Goal: Book appointment/travel/reservation

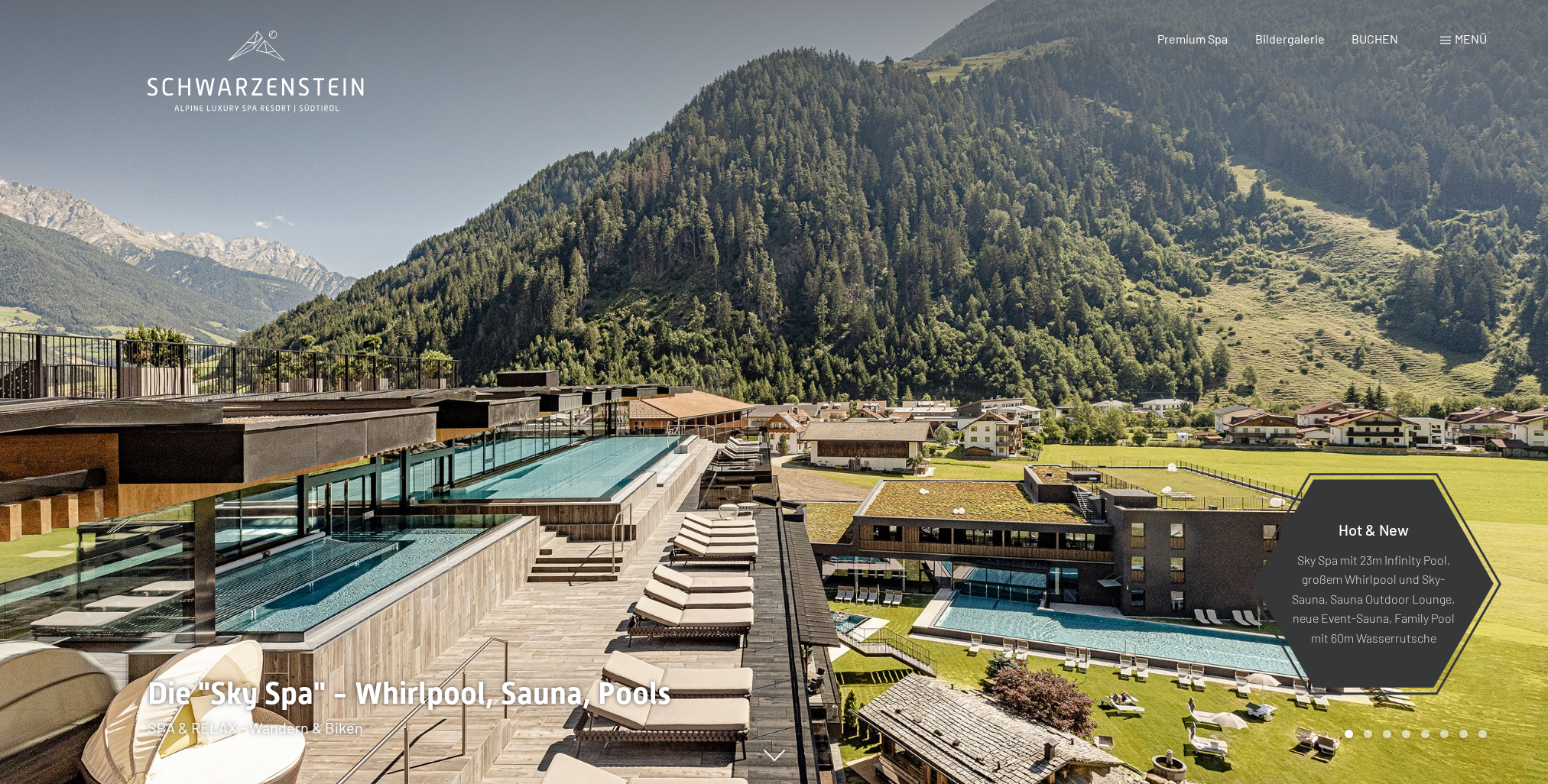
click at [1377, 40] on span "BUCHEN" at bounding box center [1375, 38] width 47 height 14
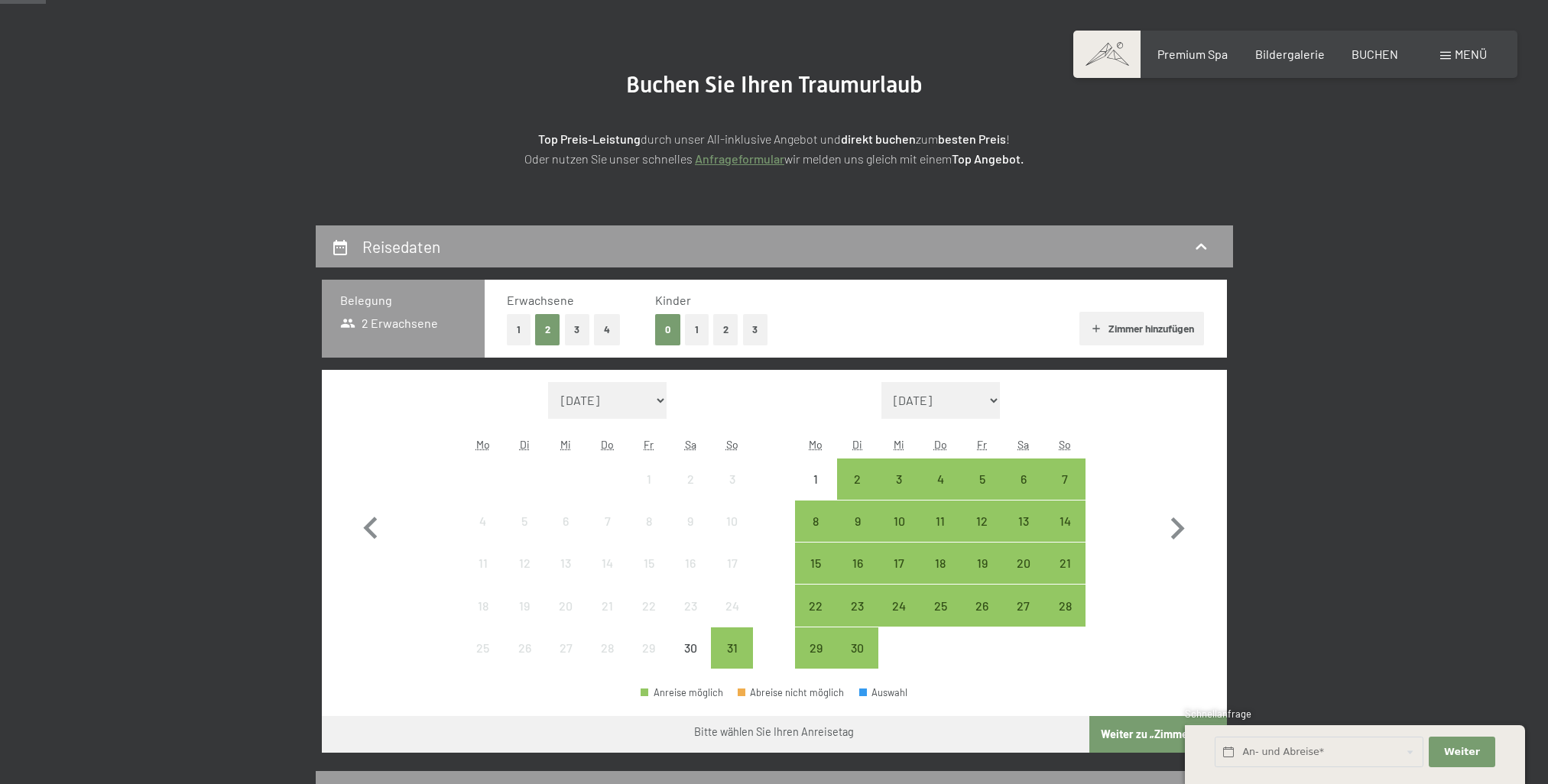
scroll to position [153, 0]
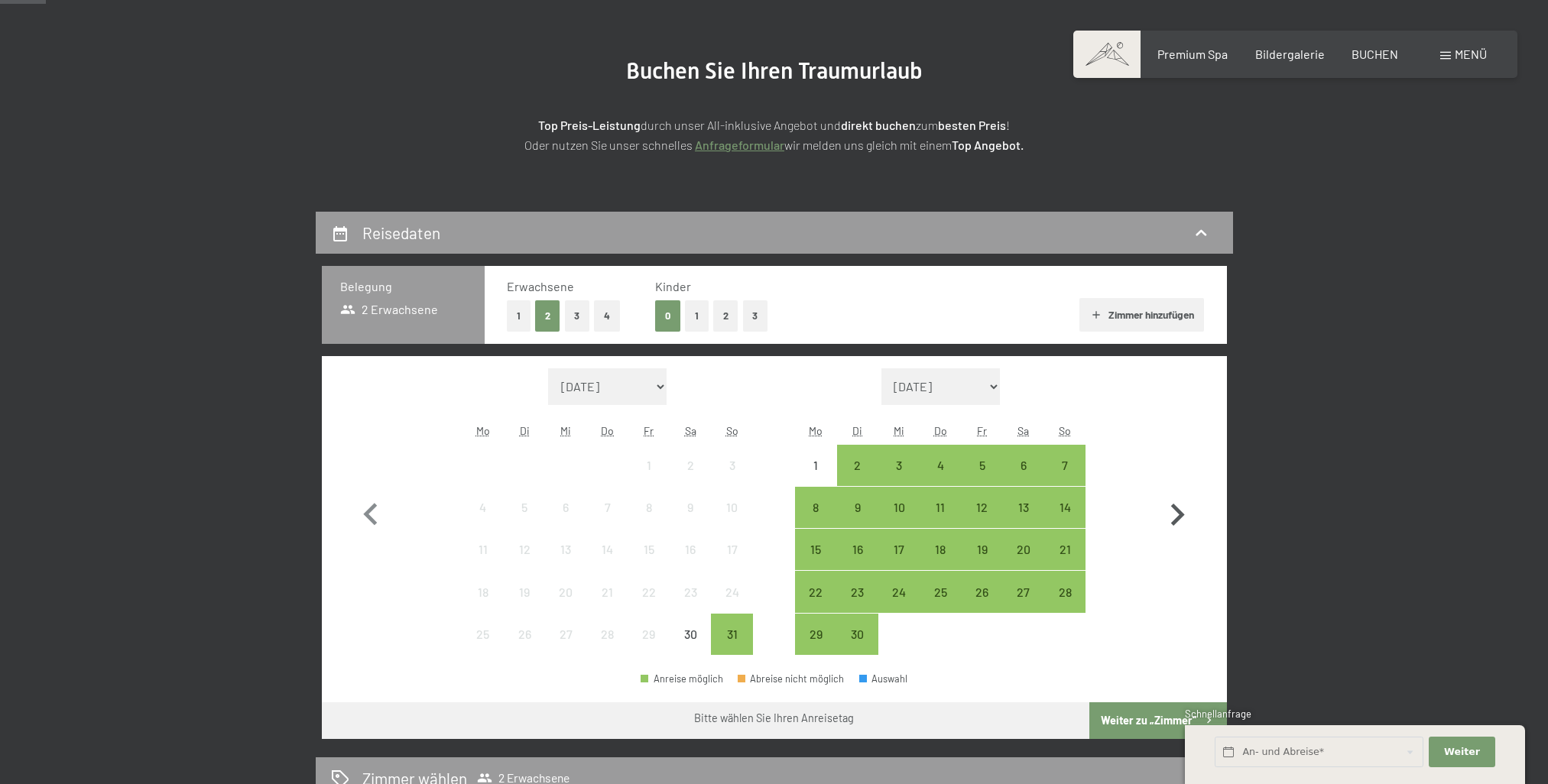
click at [1184, 507] on icon "button" at bounding box center [1177, 515] width 44 height 44
select select "[DATE]"
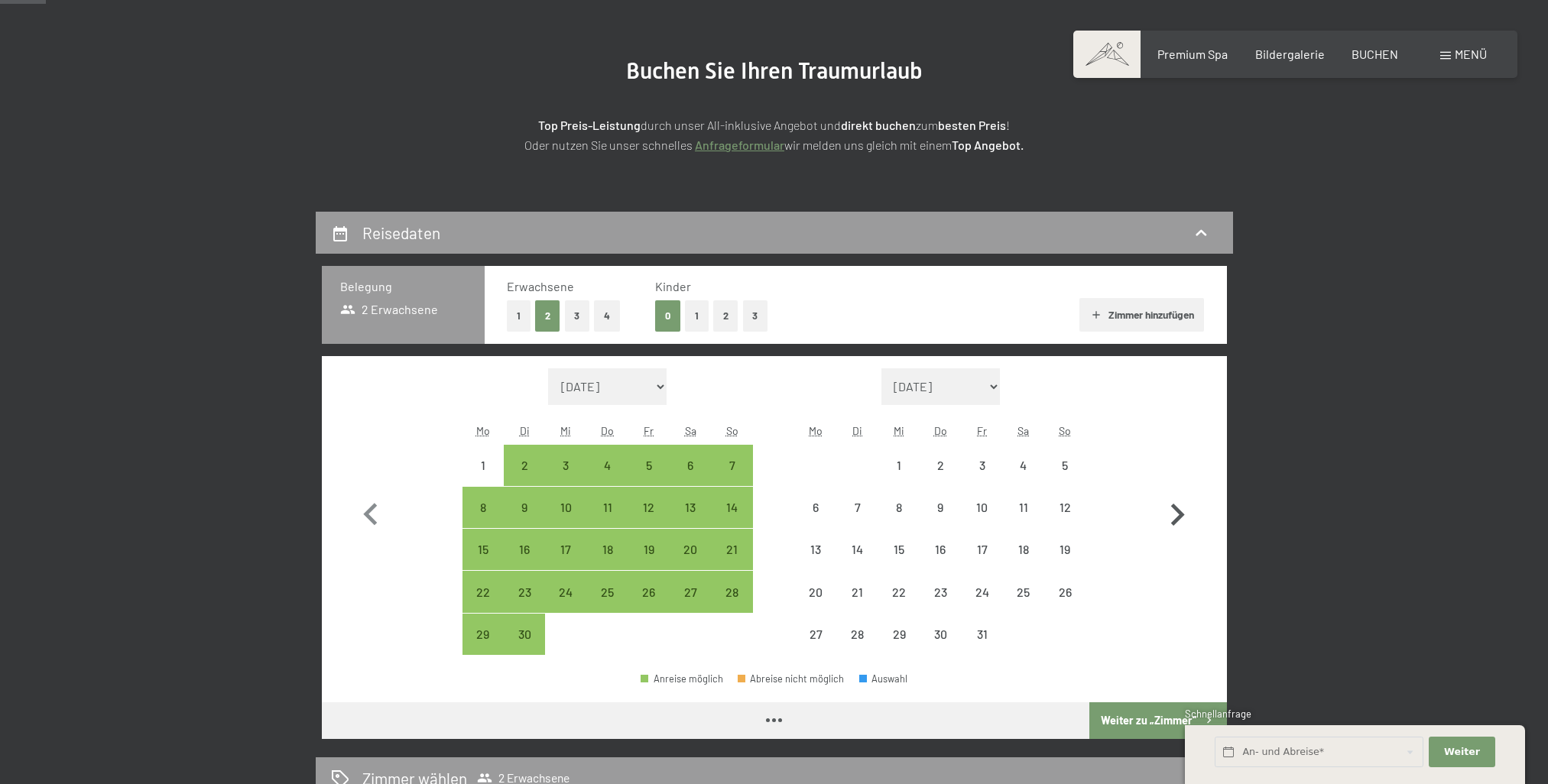
click at [1184, 507] on icon "button" at bounding box center [1177, 515] width 44 height 44
select select "[DATE]"
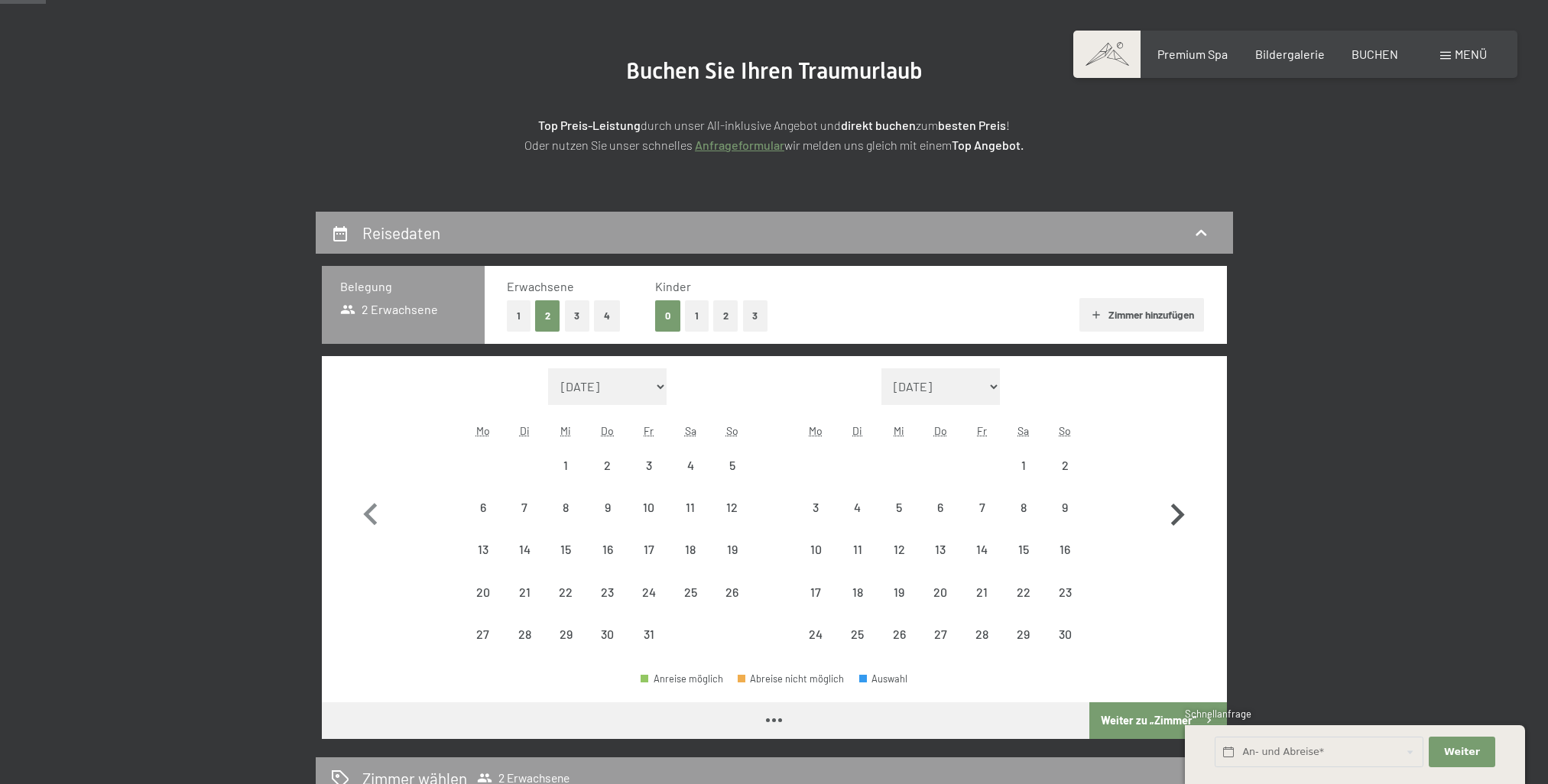
click at [1184, 507] on icon "button" at bounding box center [1177, 515] width 44 height 44
select select "[DATE]"
click at [1184, 507] on icon "button" at bounding box center [1177, 515] width 44 height 44
select select "[DATE]"
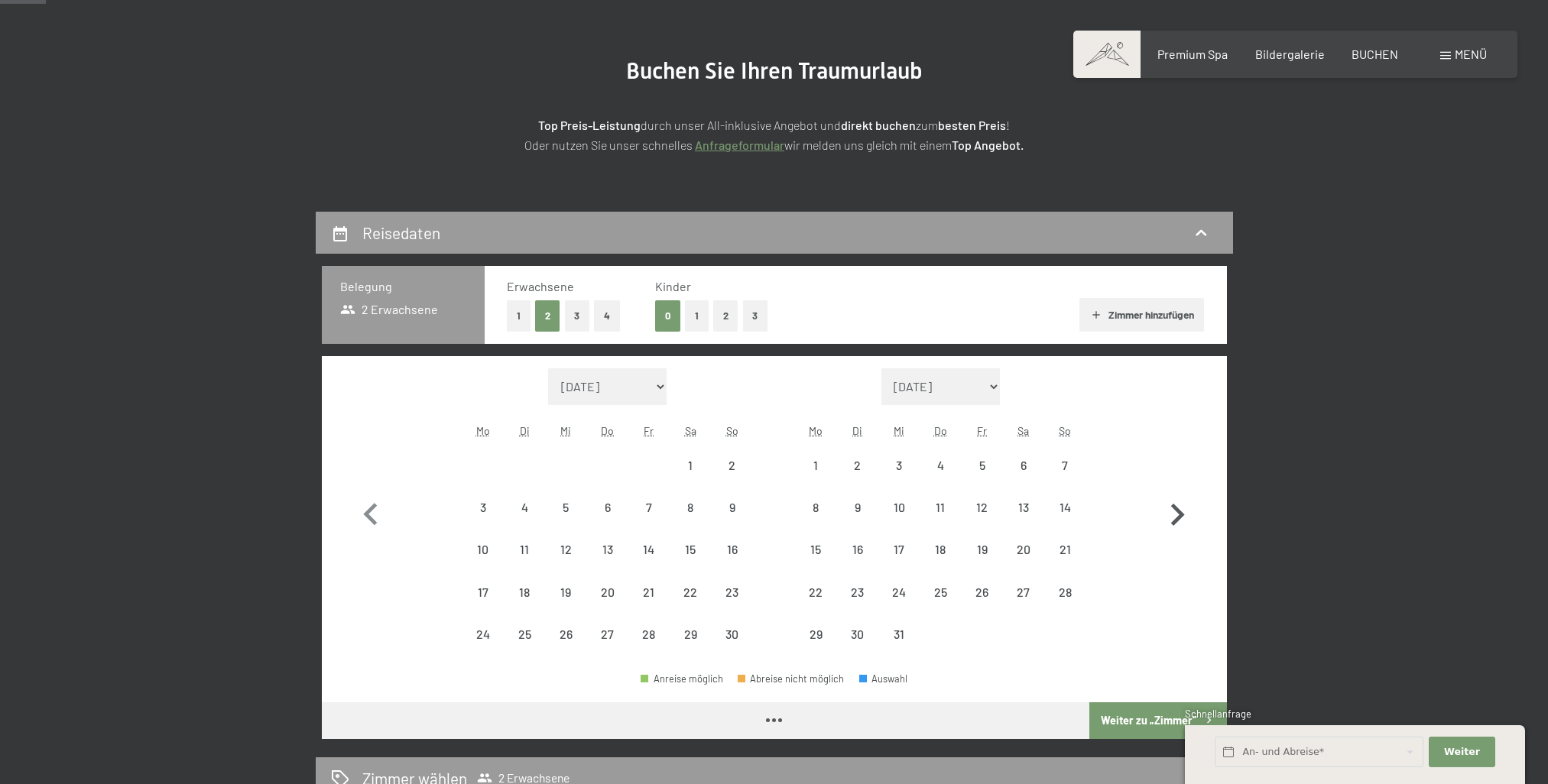
select select "[DATE]"
click at [1184, 507] on icon "button" at bounding box center [1177, 515] width 44 height 44
select select "[DATE]"
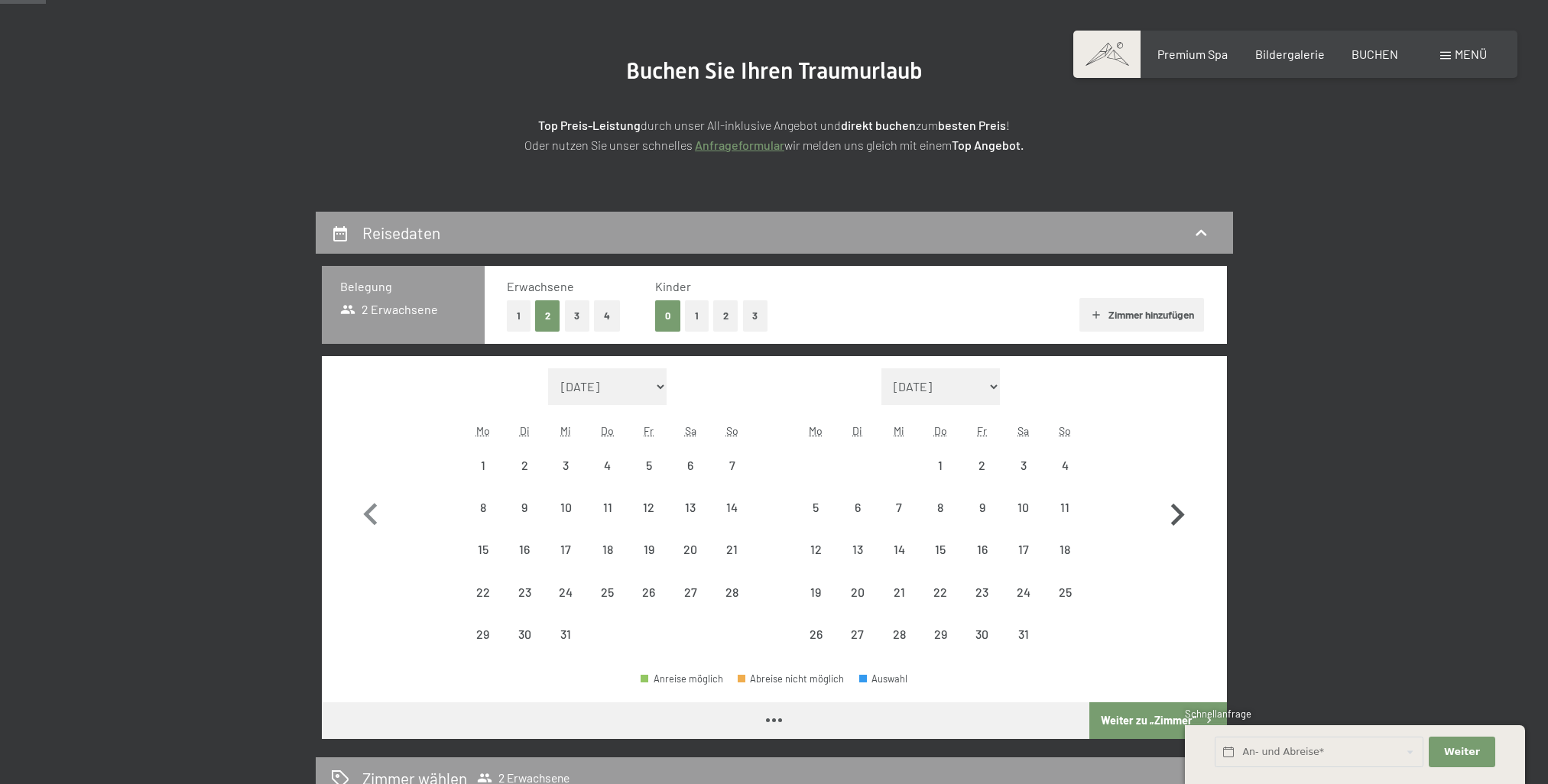
select select "[DATE]"
click at [1184, 507] on icon "button" at bounding box center [1177, 515] width 44 height 44
select select "[DATE]"
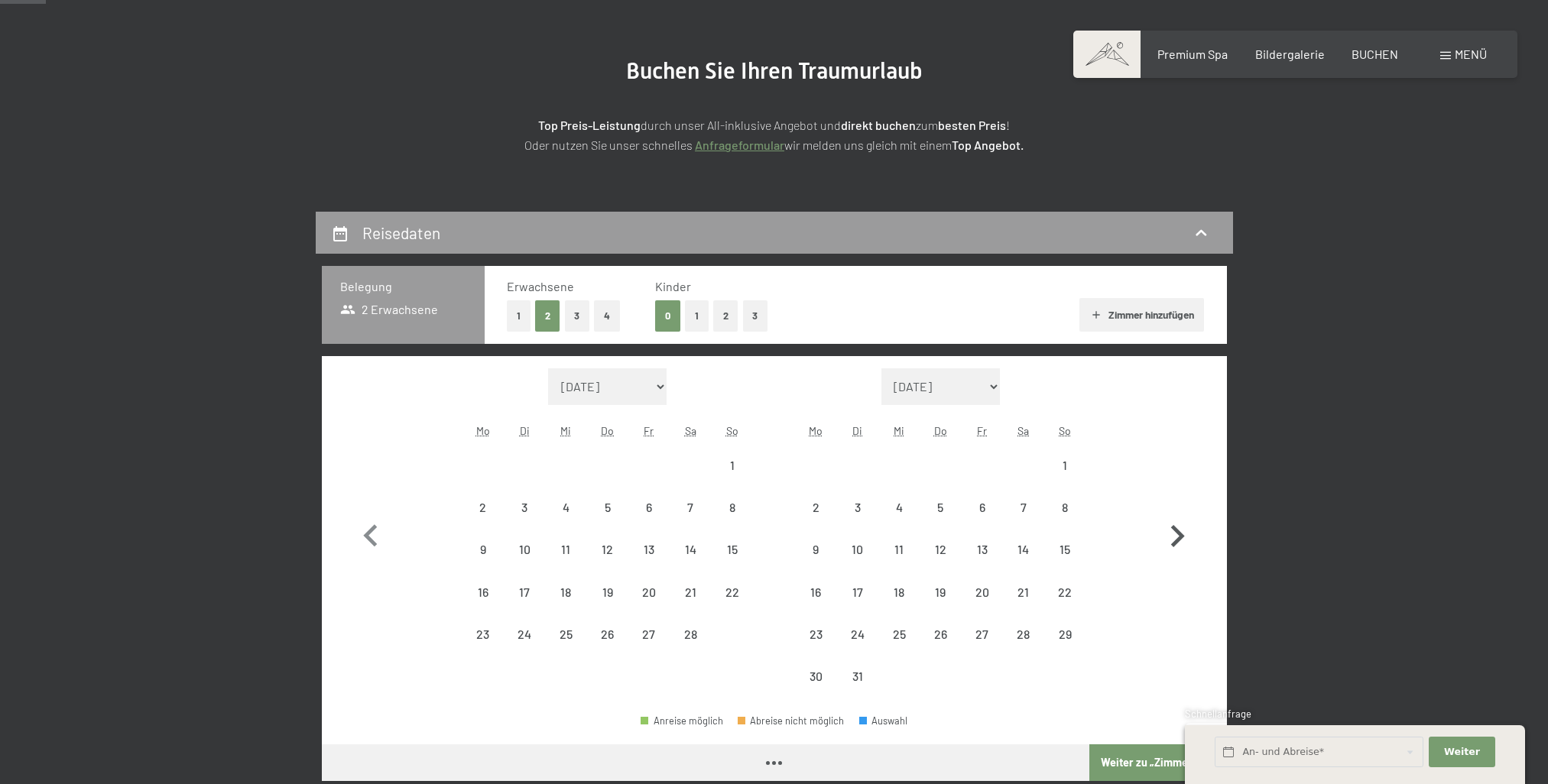
select select "[DATE]"
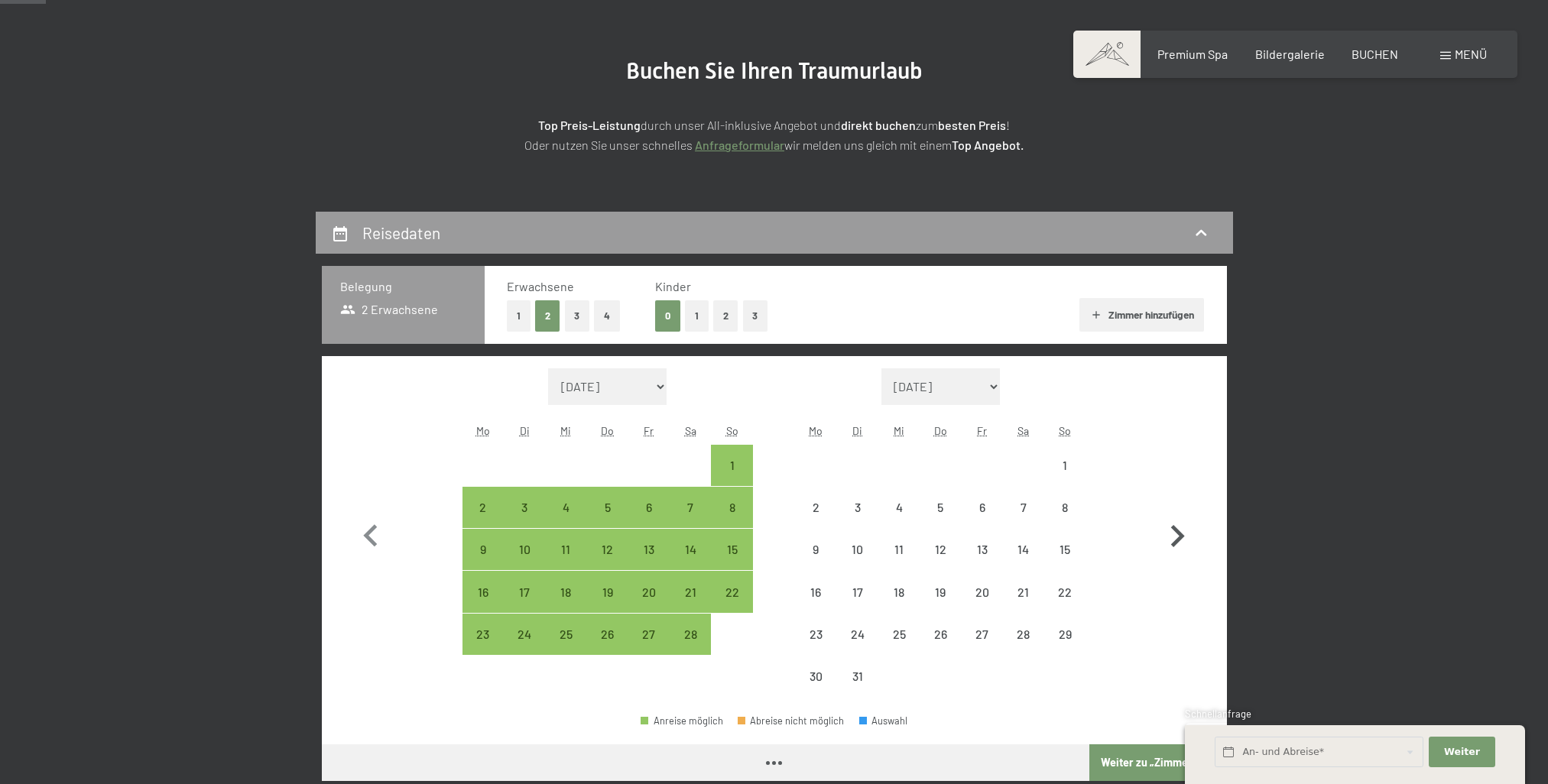
click at [1184, 507] on button "button" at bounding box center [1177, 533] width 44 height 329
select select "[DATE]"
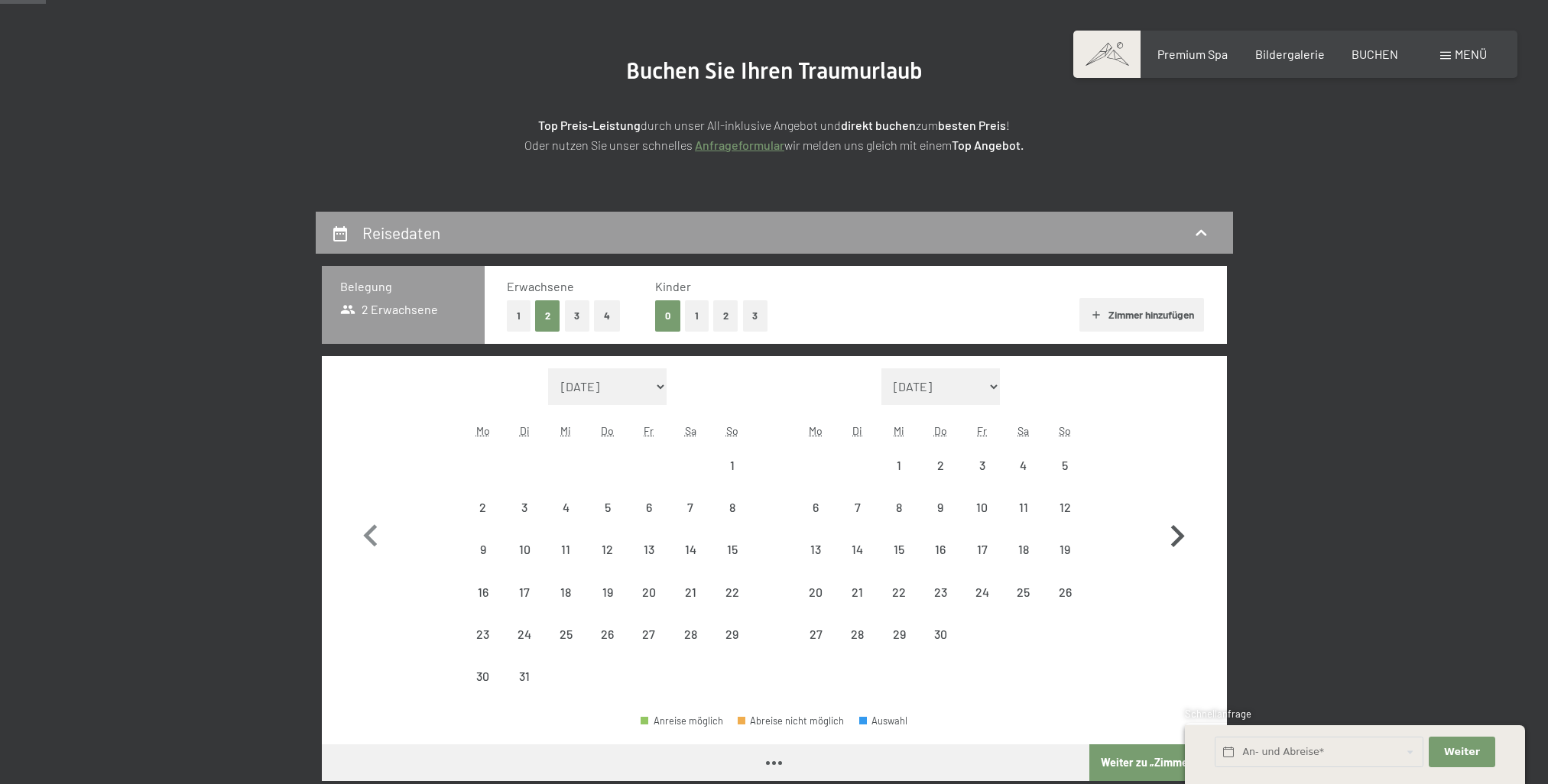
select select "[DATE]"
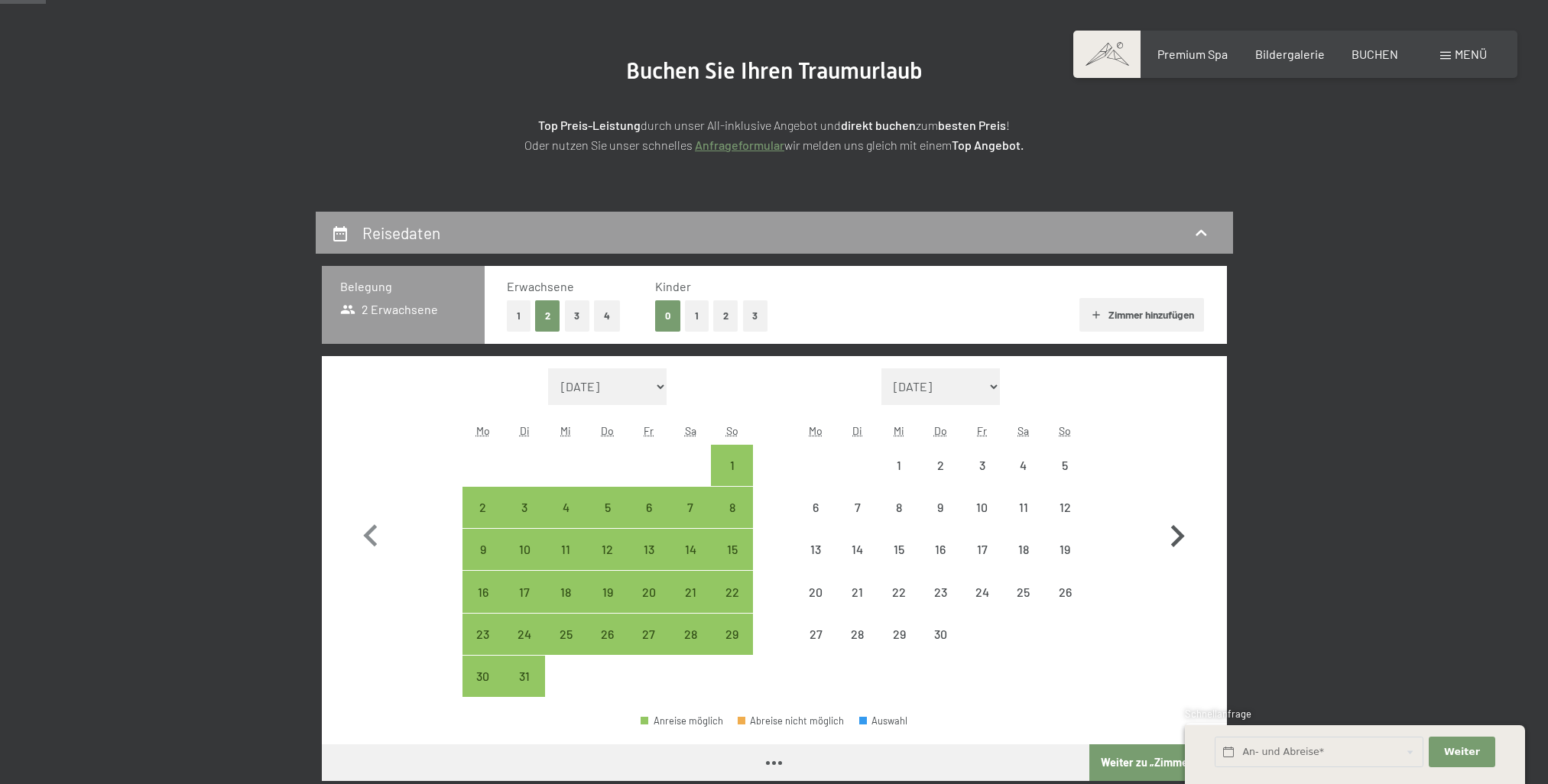
select select "[DATE]"
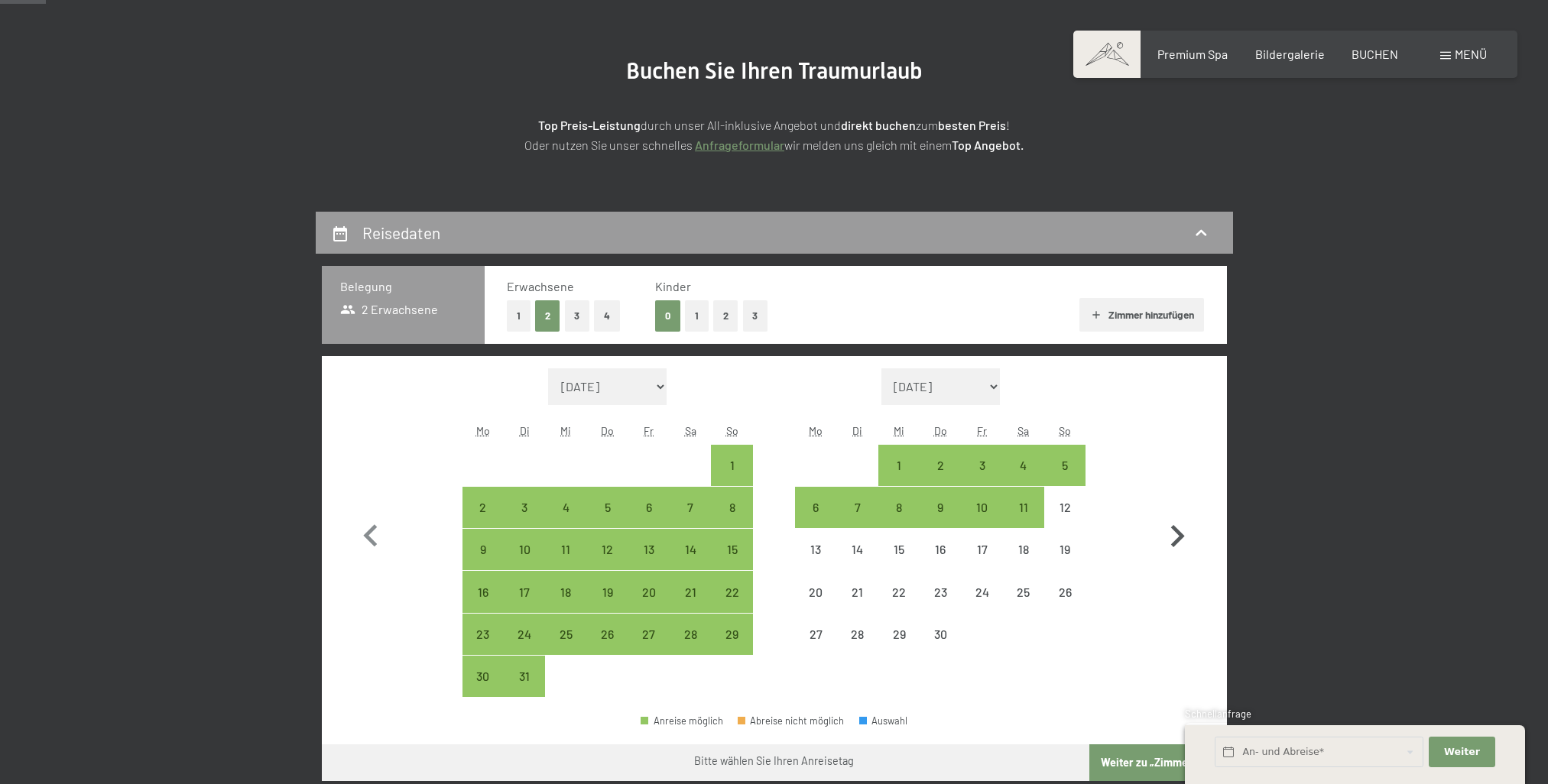
click at [1177, 531] on icon "button" at bounding box center [1177, 536] width 14 height 22
select select "[DATE]"
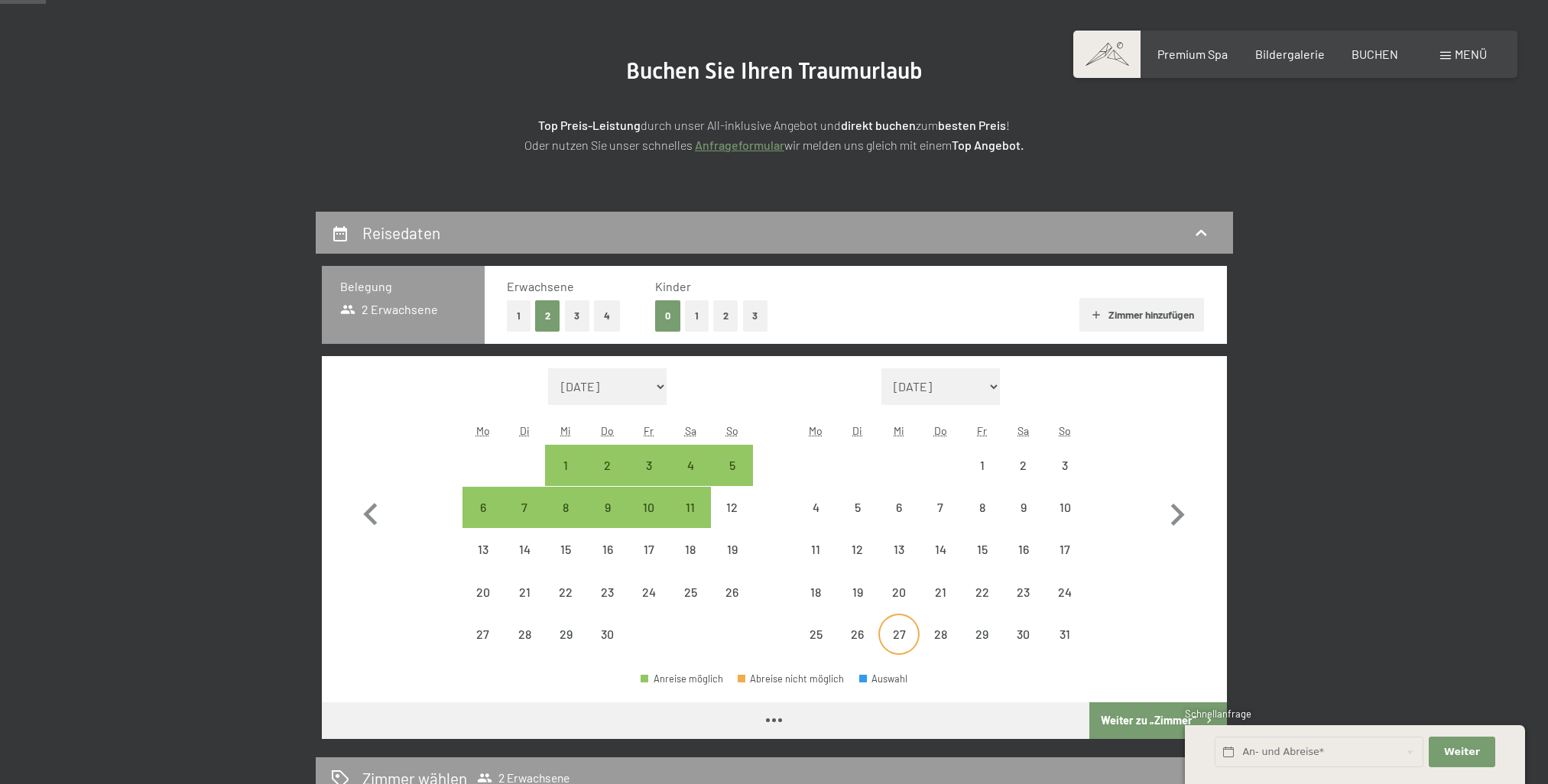
select select "[DATE]"
click at [861, 639] on div "26" at bounding box center [857, 647] width 38 height 38
select select "[DATE]"
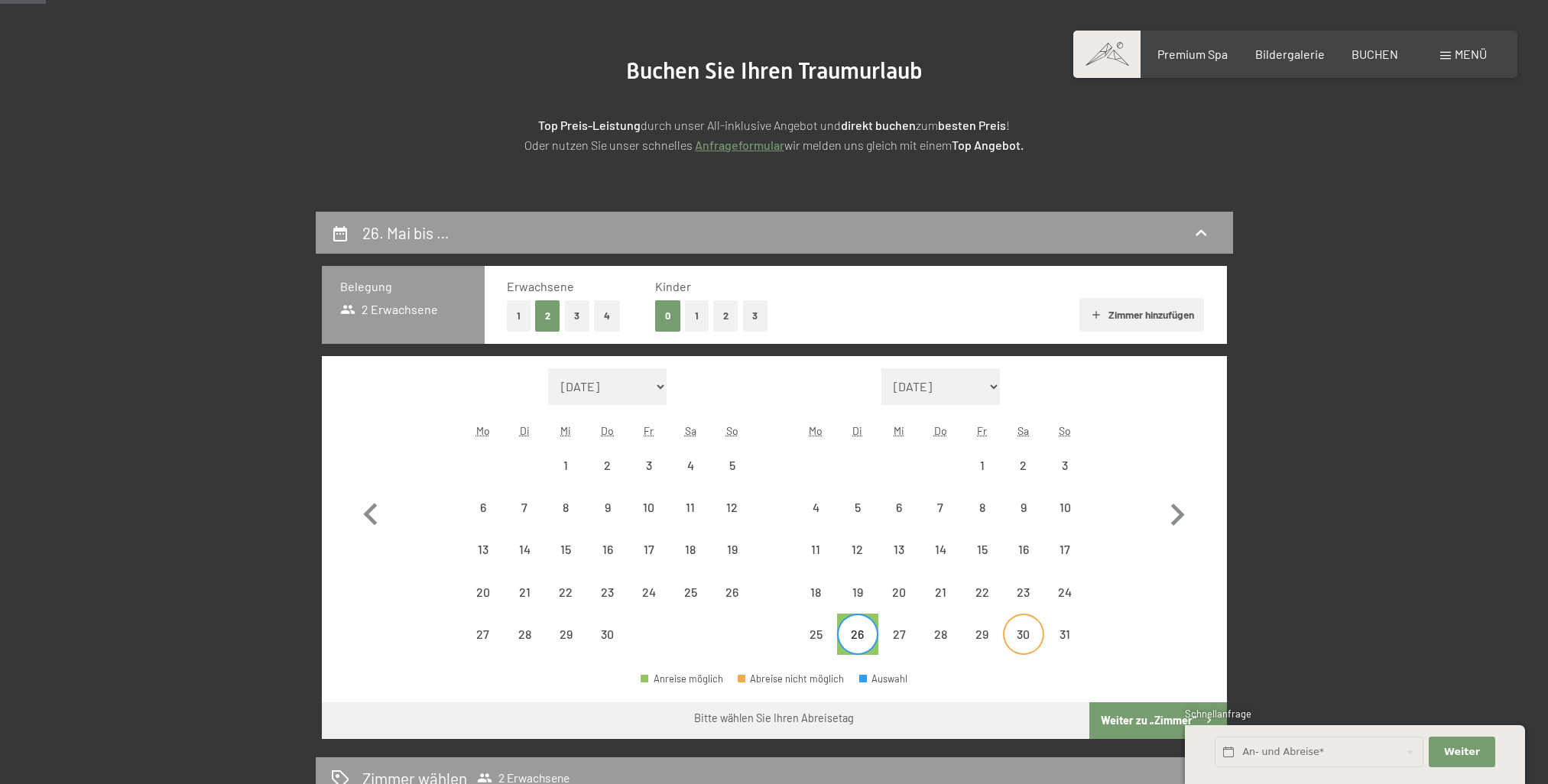
click at [1020, 639] on div "30" at bounding box center [1023, 647] width 38 height 38
select select "[DATE]"
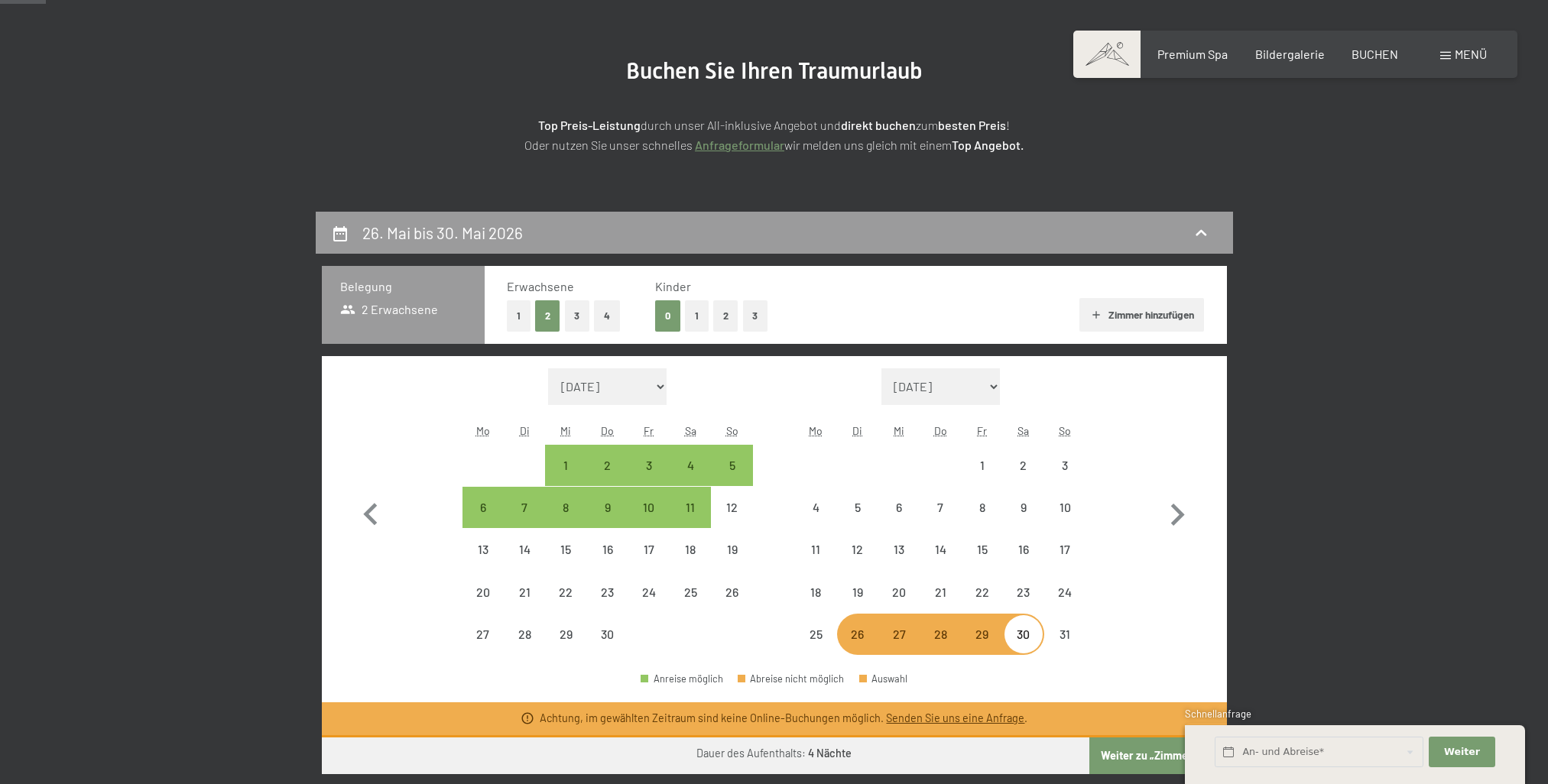
click at [857, 628] on div "26" at bounding box center [857, 647] width 38 height 38
select select "[DATE]"
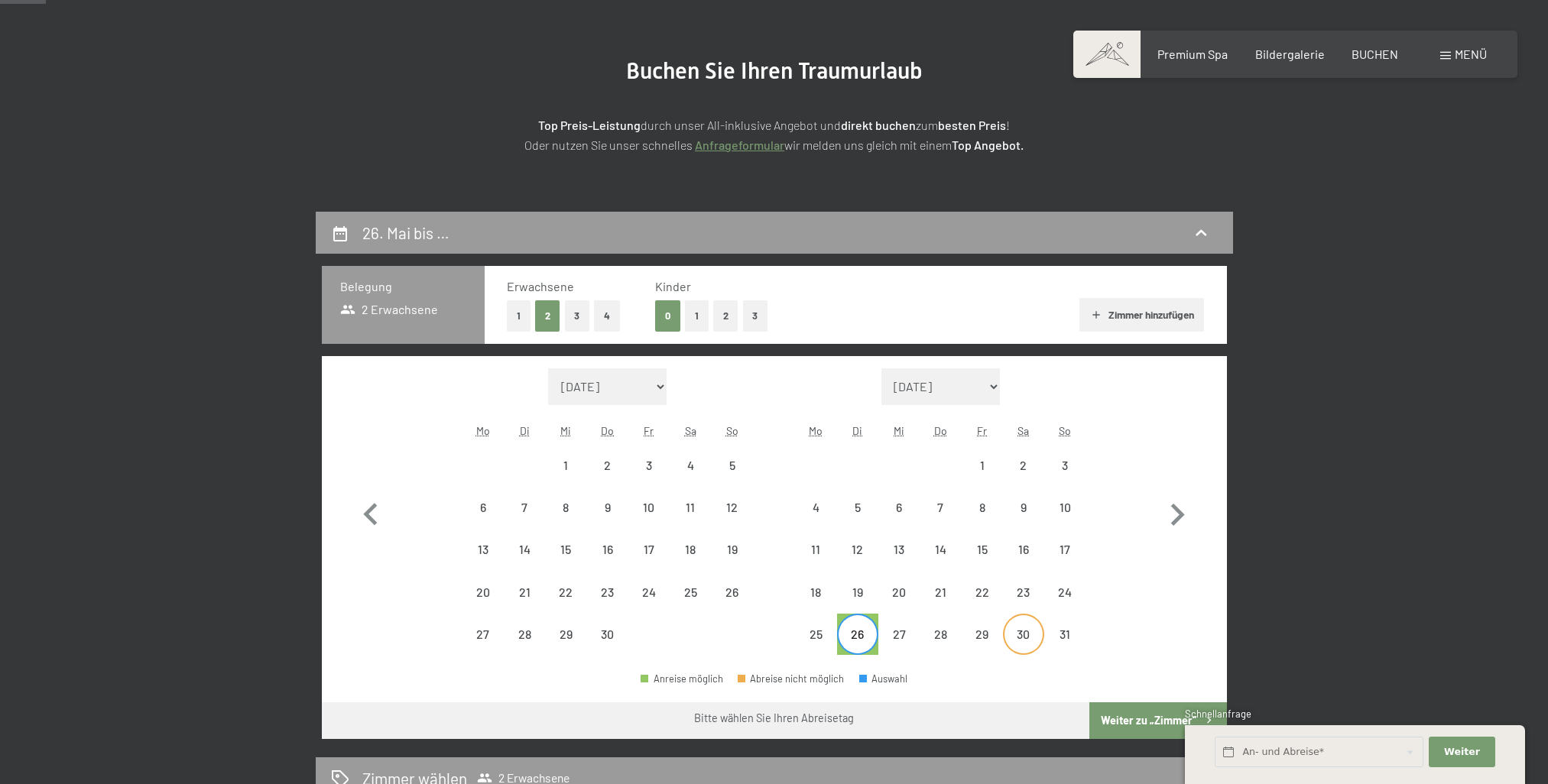
click at [1034, 636] on div "30" at bounding box center [1023, 647] width 38 height 38
select select "[DATE]"
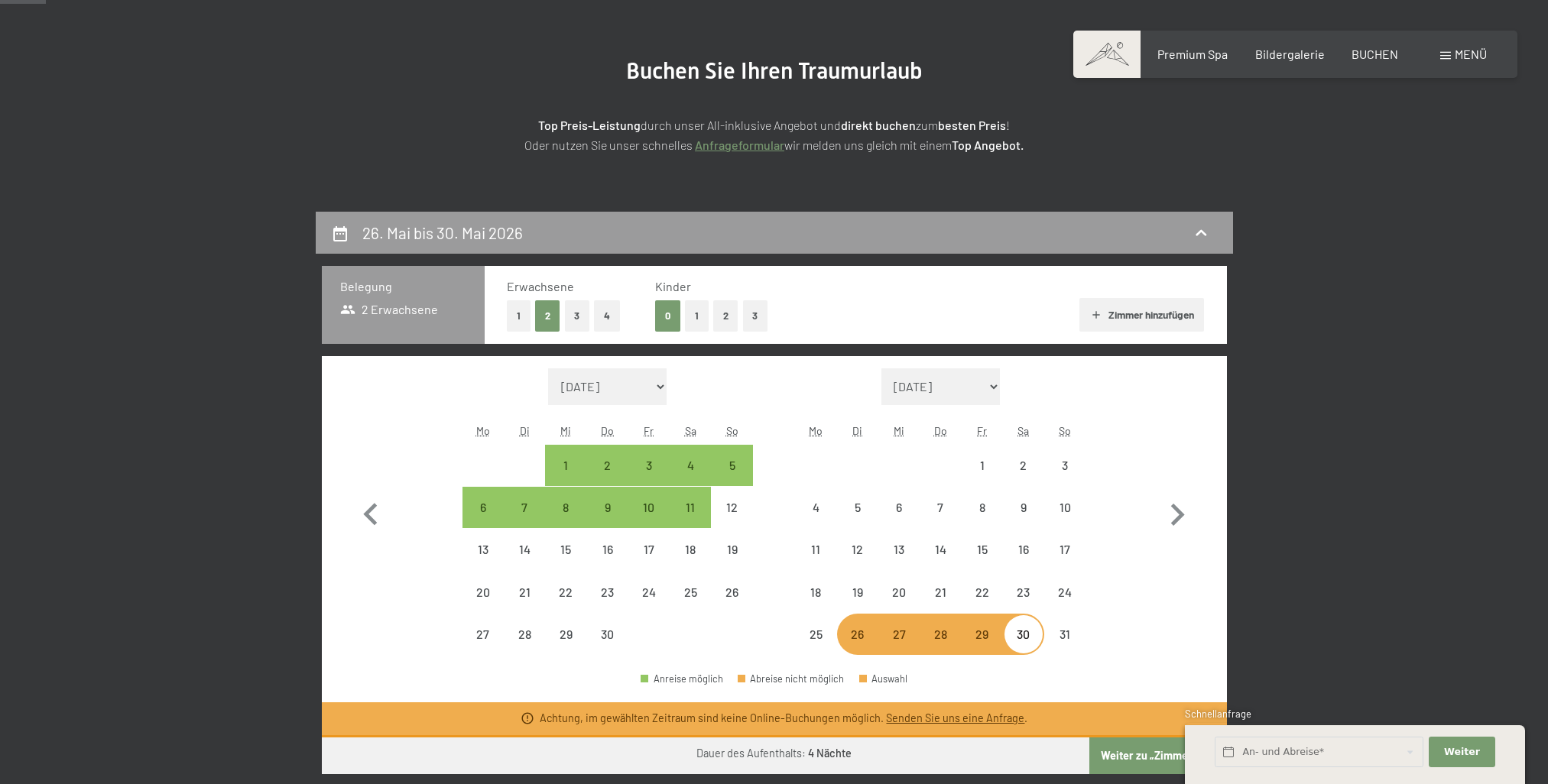
click at [858, 642] on div "26" at bounding box center [857, 647] width 38 height 38
select select "[DATE]"
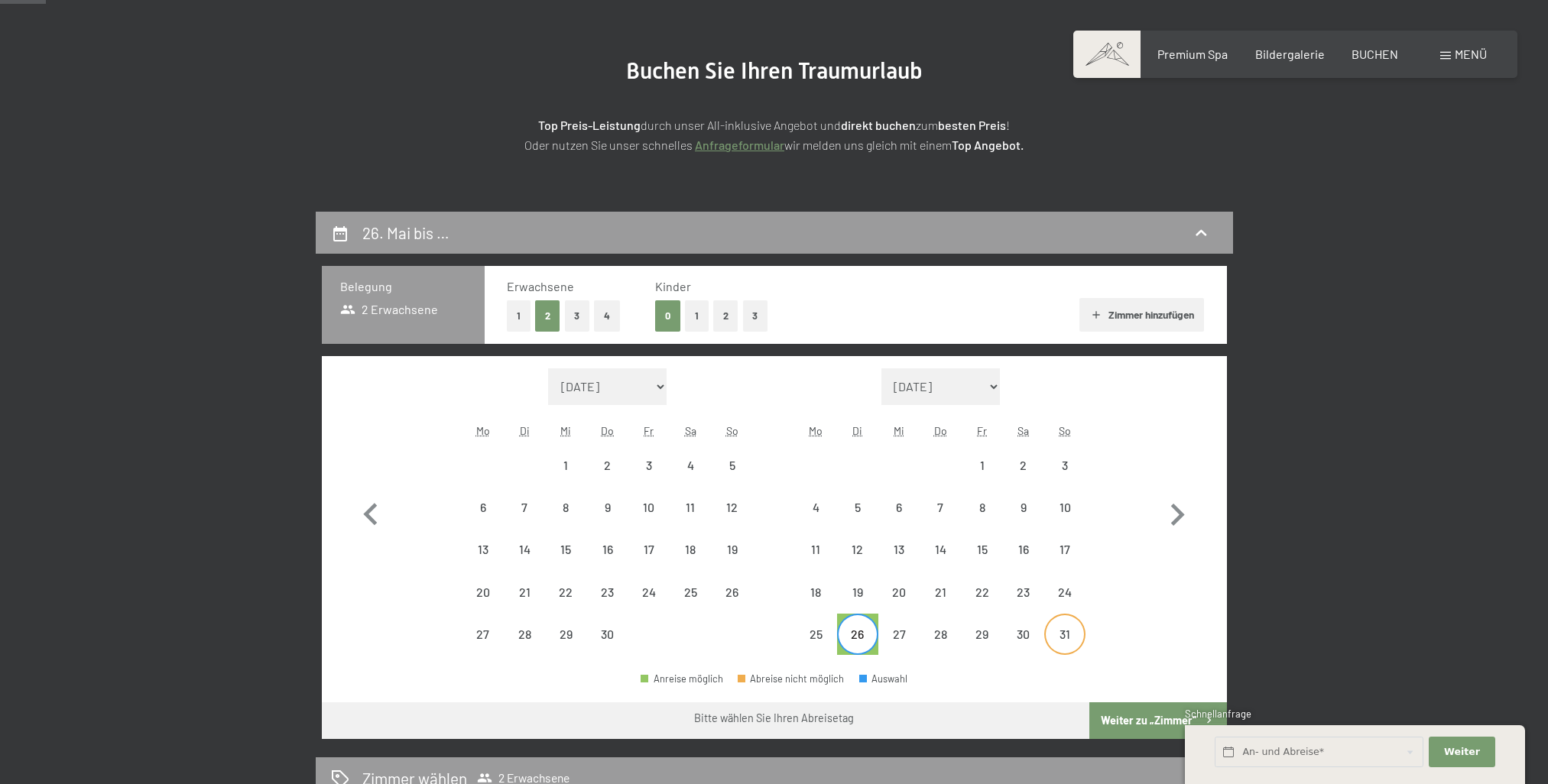
click at [1075, 642] on div "31" at bounding box center [1064, 647] width 38 height 38
select select "[DATE]"
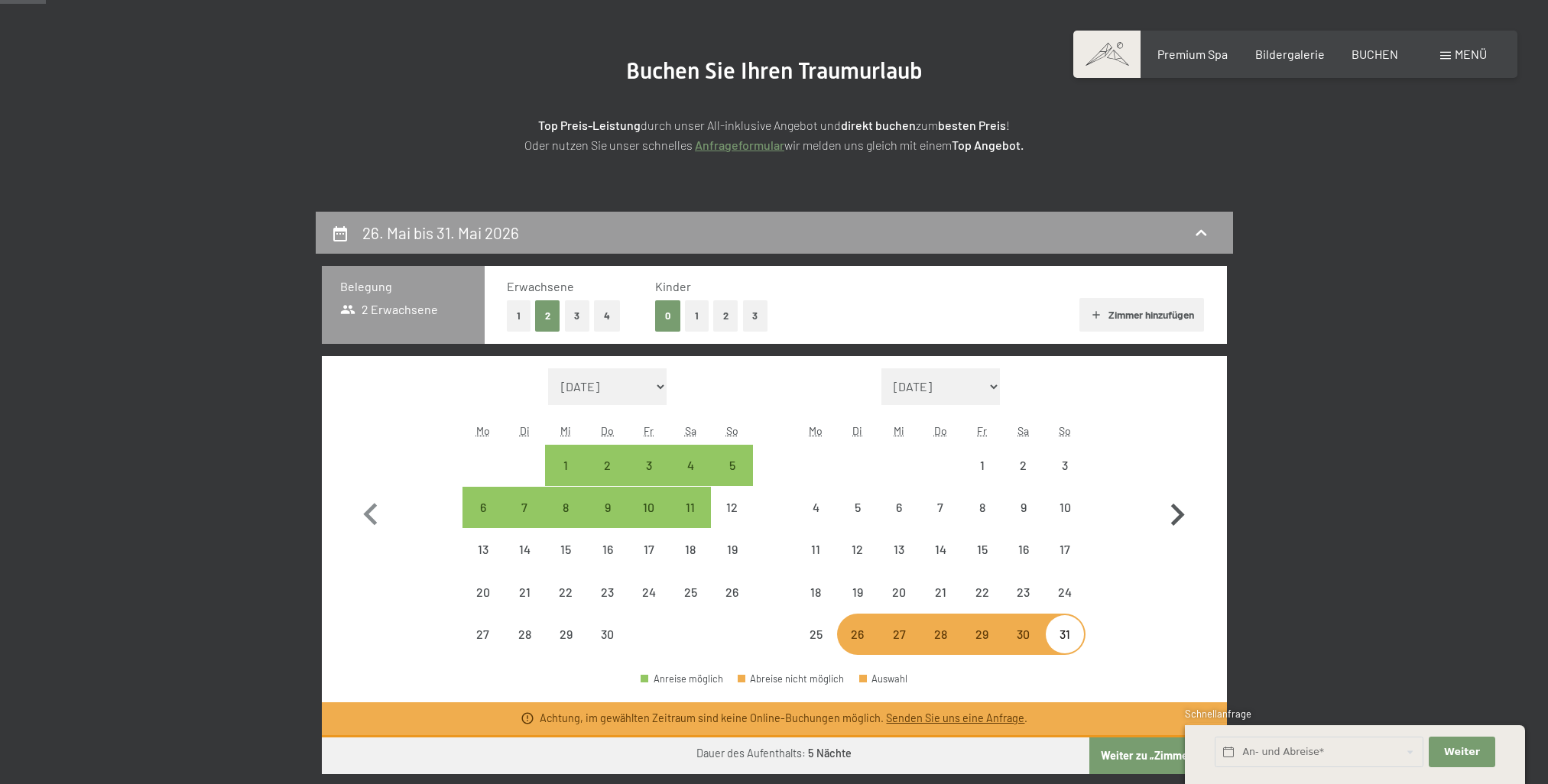
click at [1169, 513] on icon "button" at bounding box center [1177, 515] width 44 height 44
select select "[DATE]"
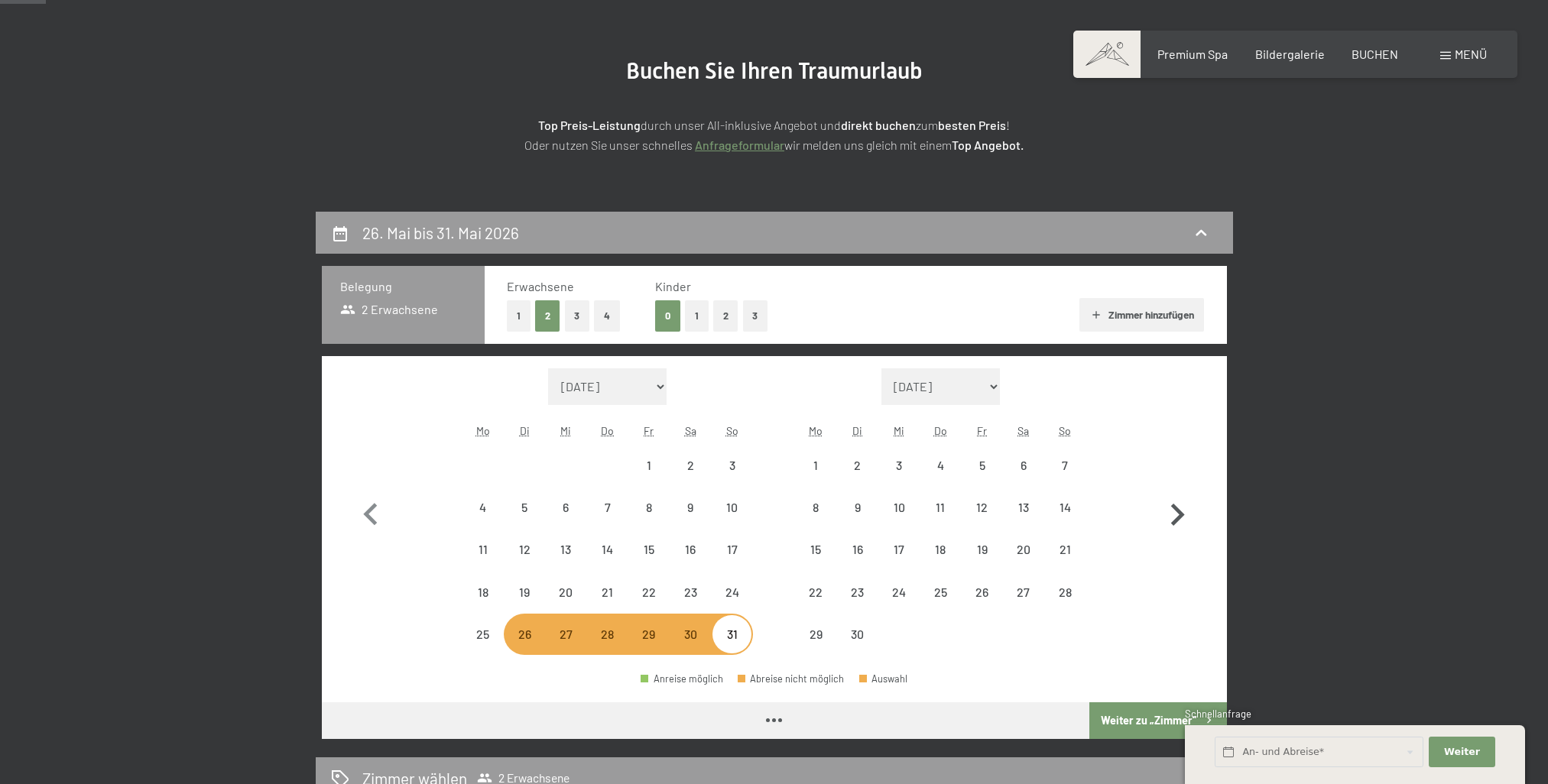
select select "[DATE]"
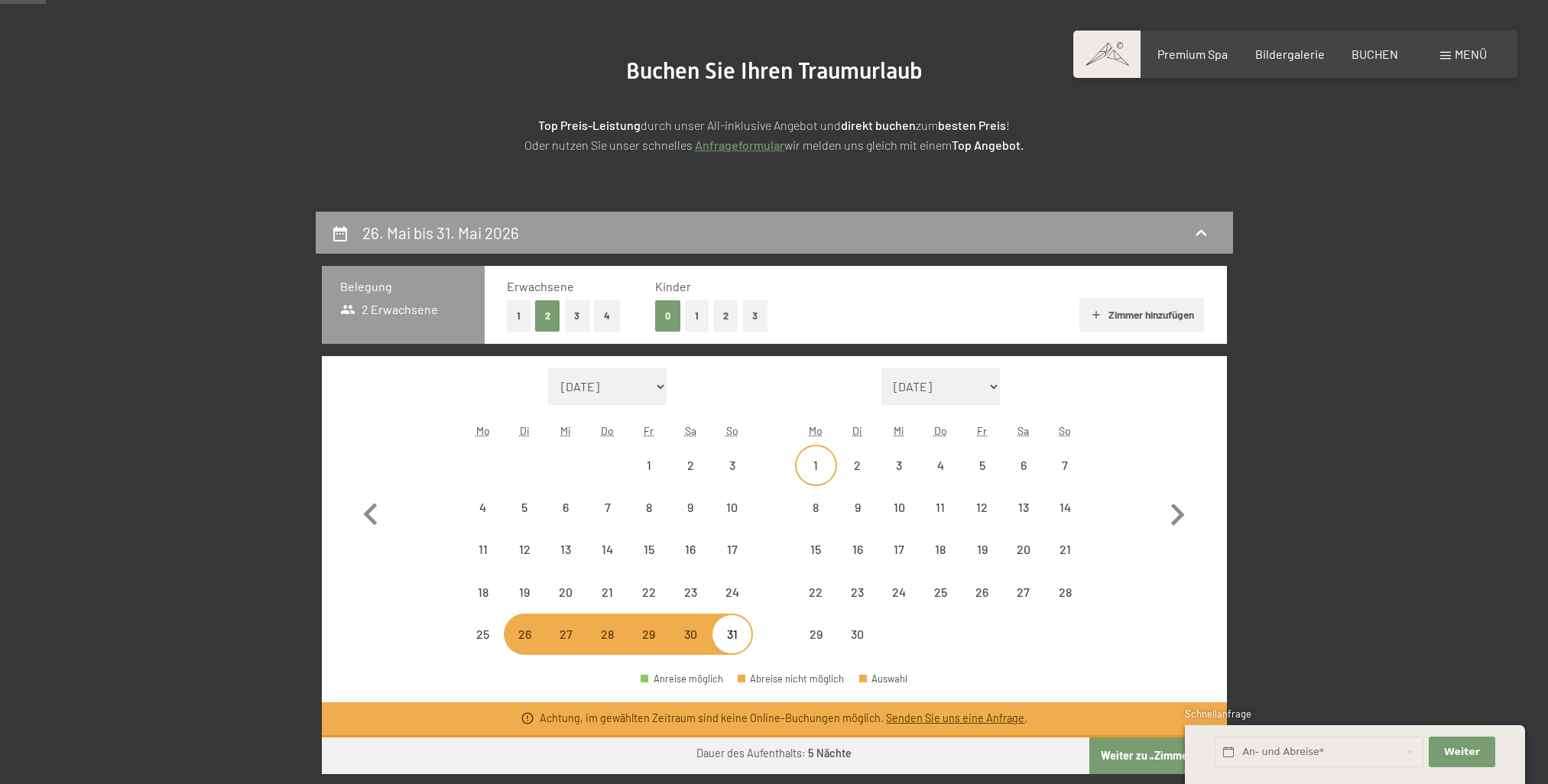
click at [818, 464] on div "1" at bounding box center [815, 478] width 38 height 38
select select "[DATE]"
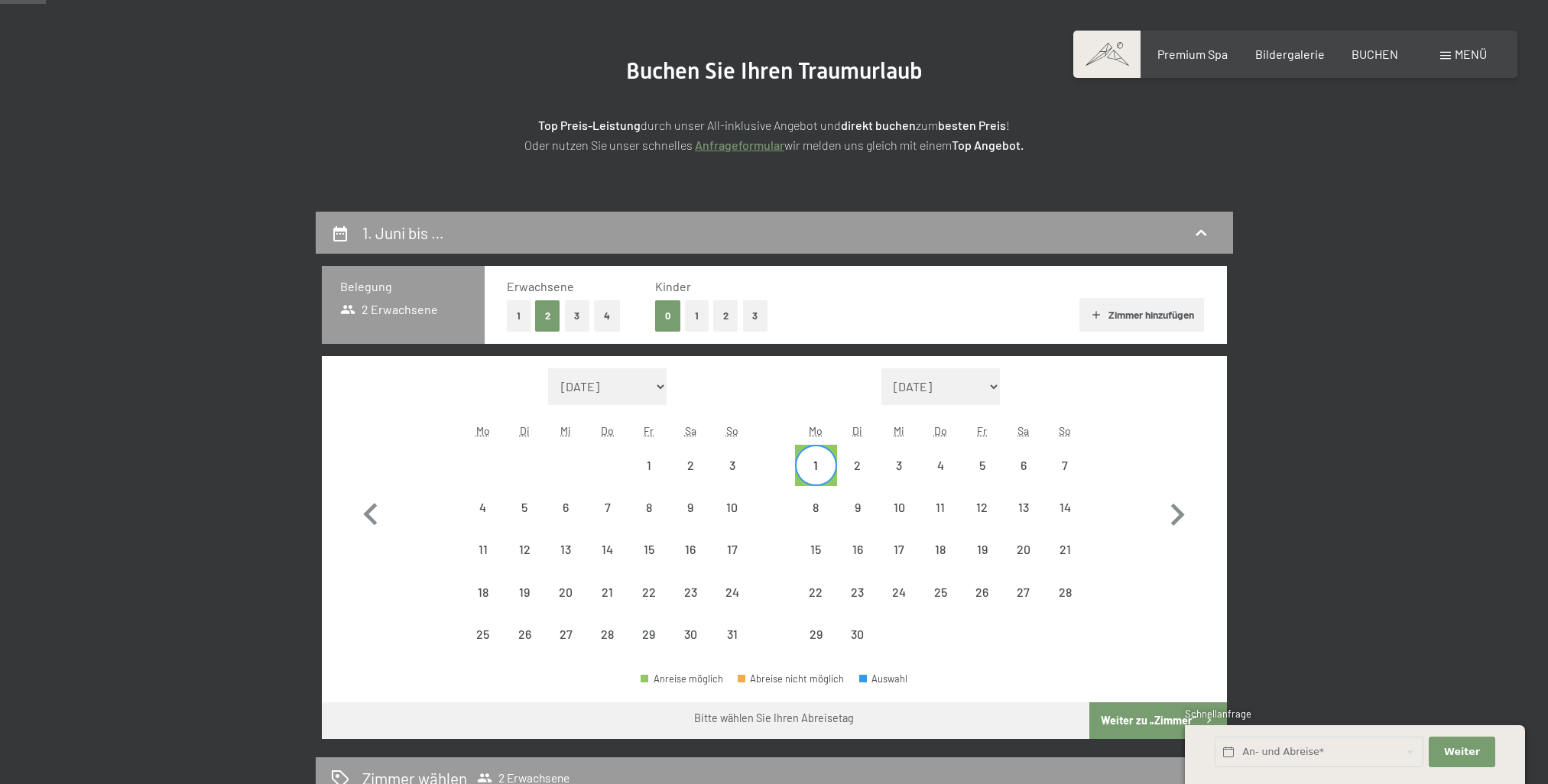
click at [1003, 465] on div "6" at bounding box center [1024, 465] width 41 height 41
select select "[DATE]"
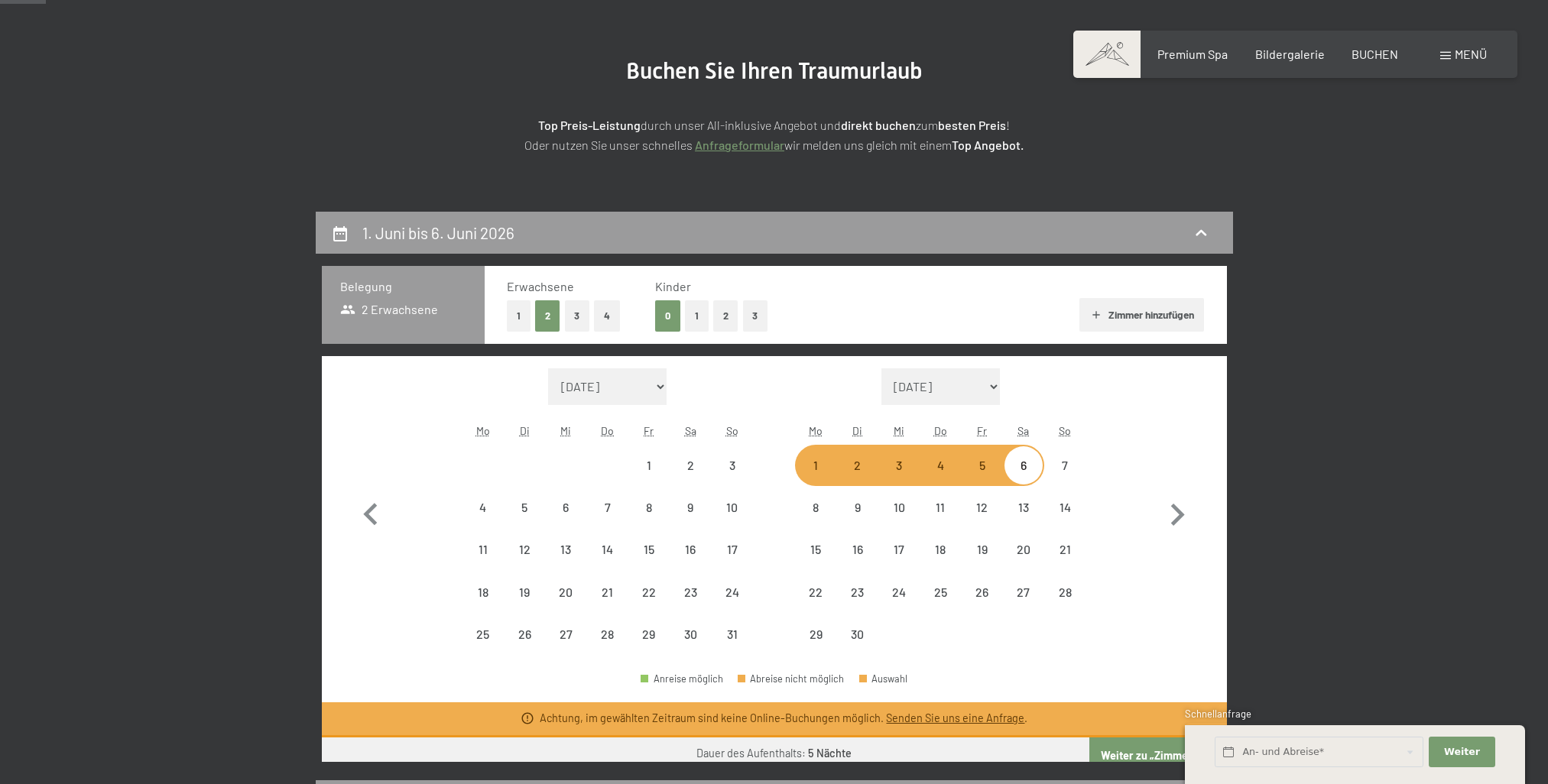
click at [990, 468] on div "5" at bounding box center [981, 478] width 38 height 38
select select "[DATE]"
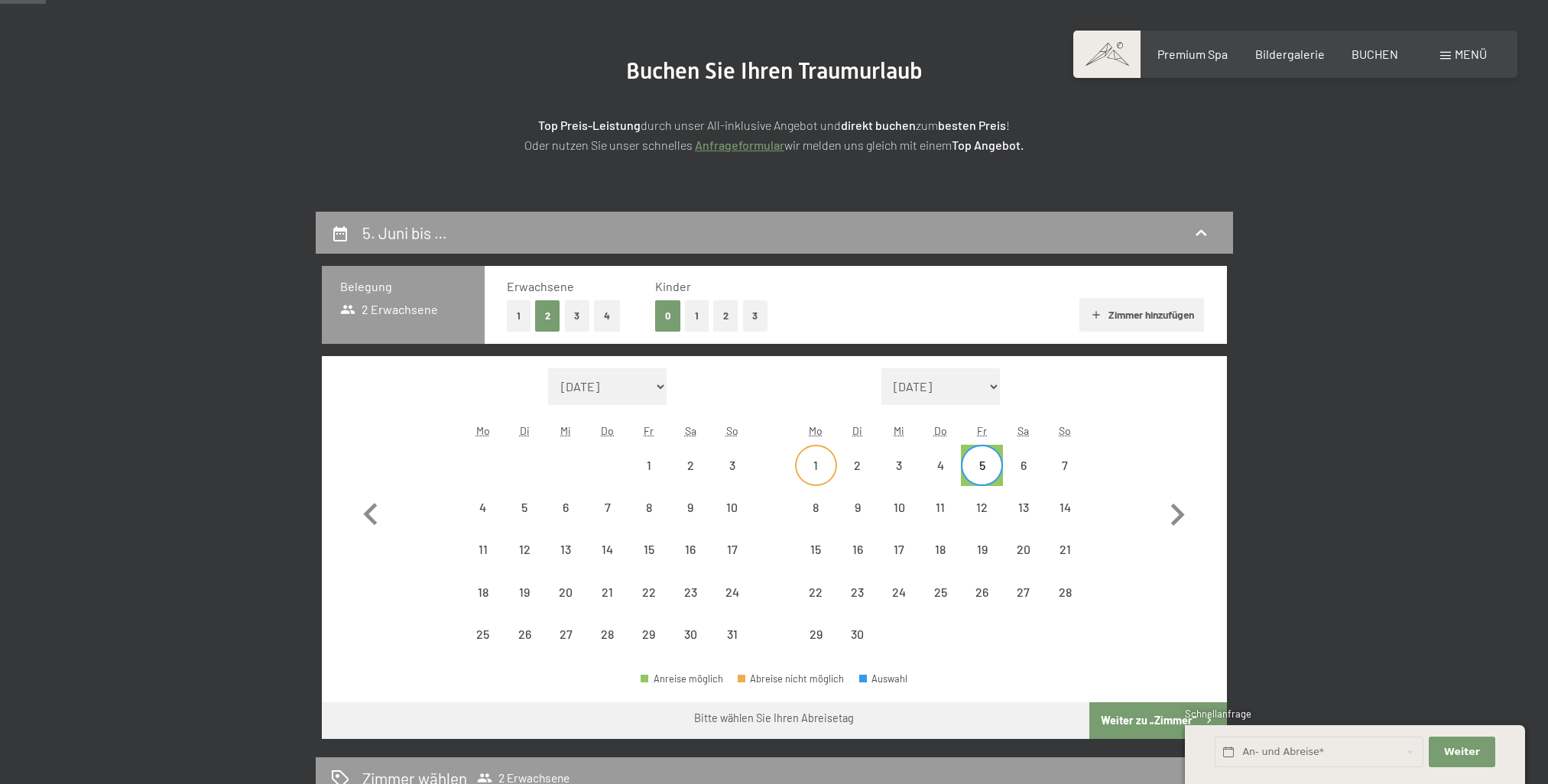
click at [817, 463] on div "1" at bounding box center [815, 478] width 38 height 38
select select "[DATE]"
click at [1076, 464] on div "7" at bounding box center [1064, 478] width 38 height 38
select select "[DATE]"
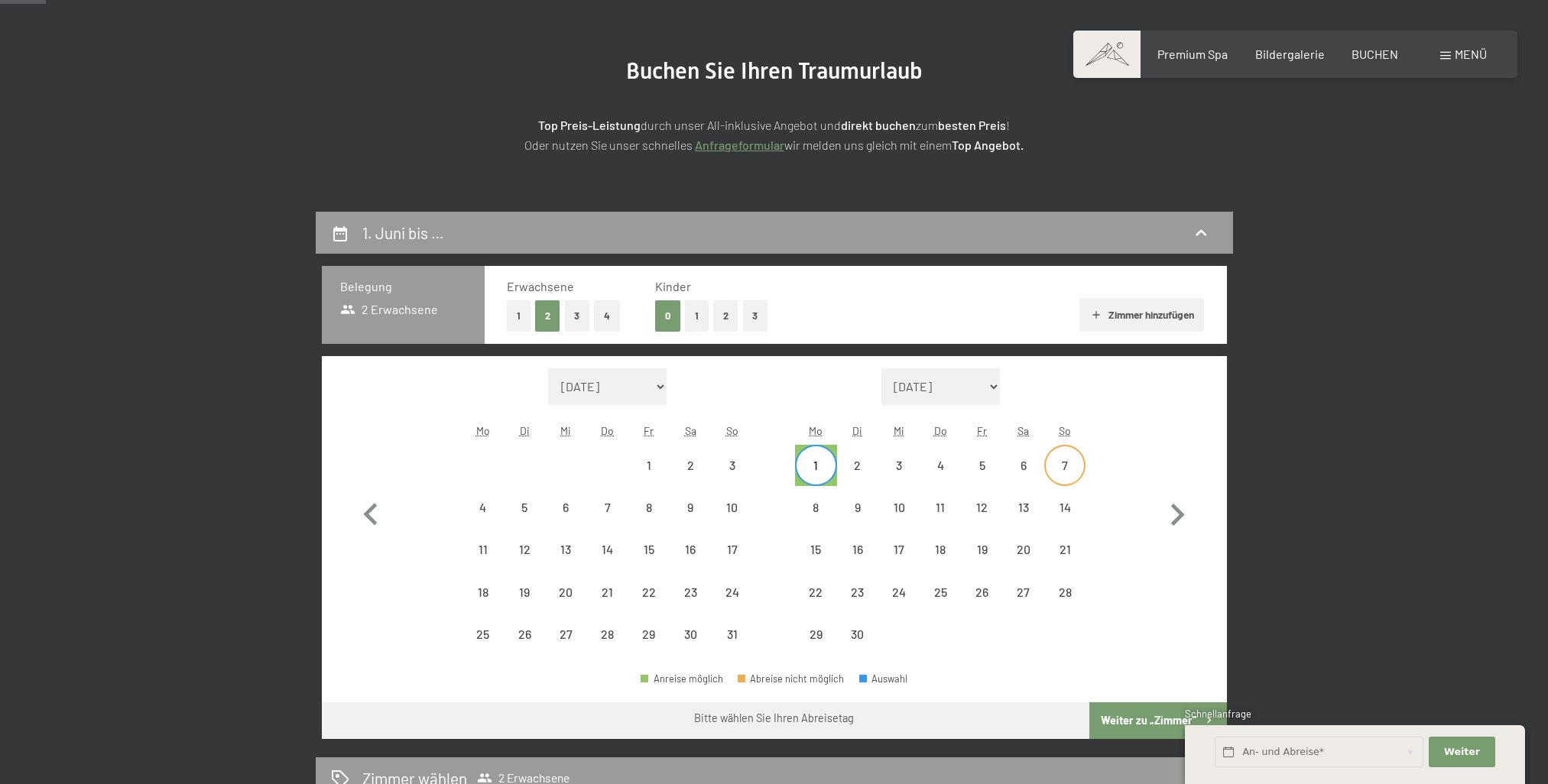
select select "[DATE]"
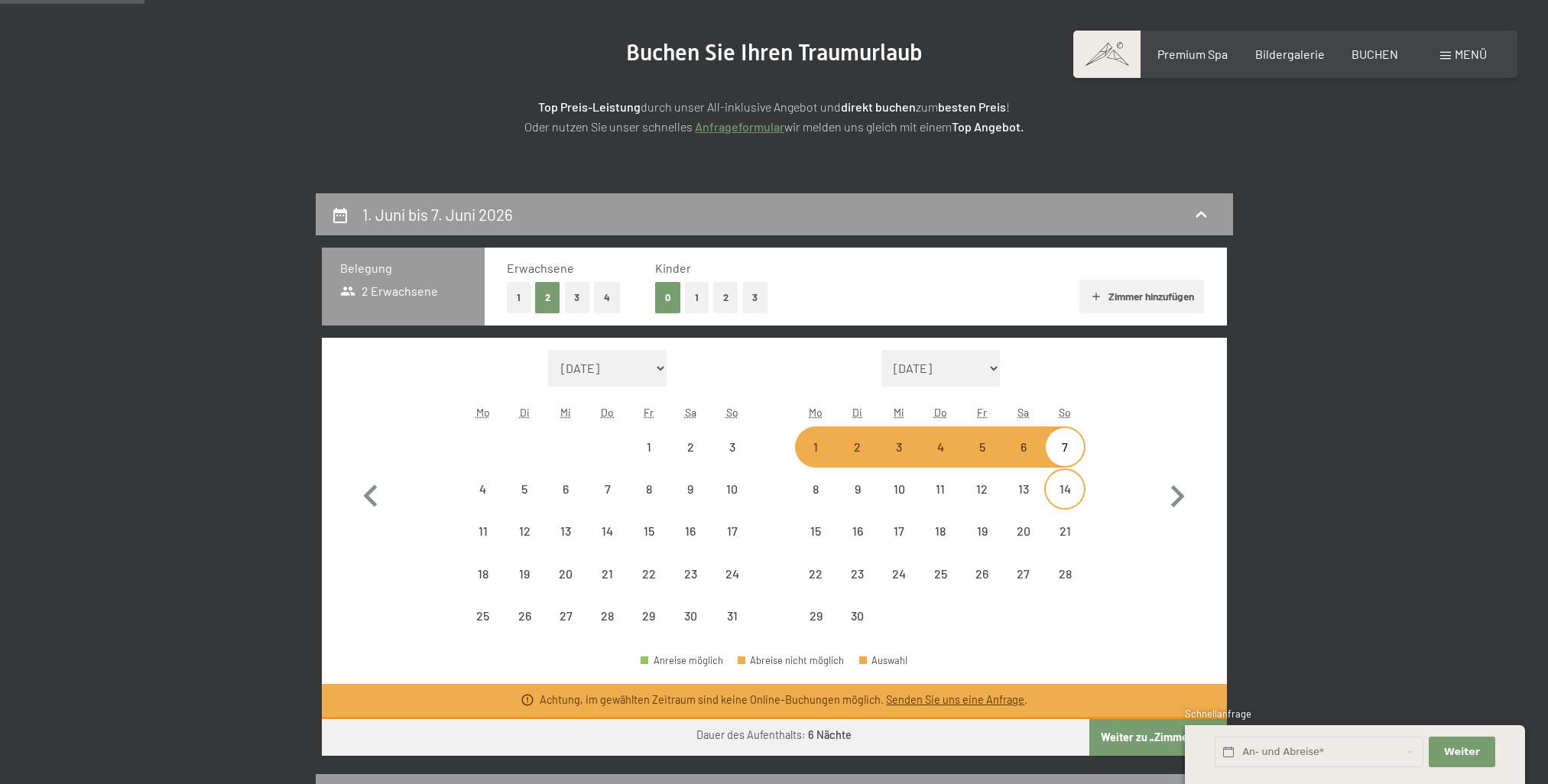
scroll to position [229, 0]
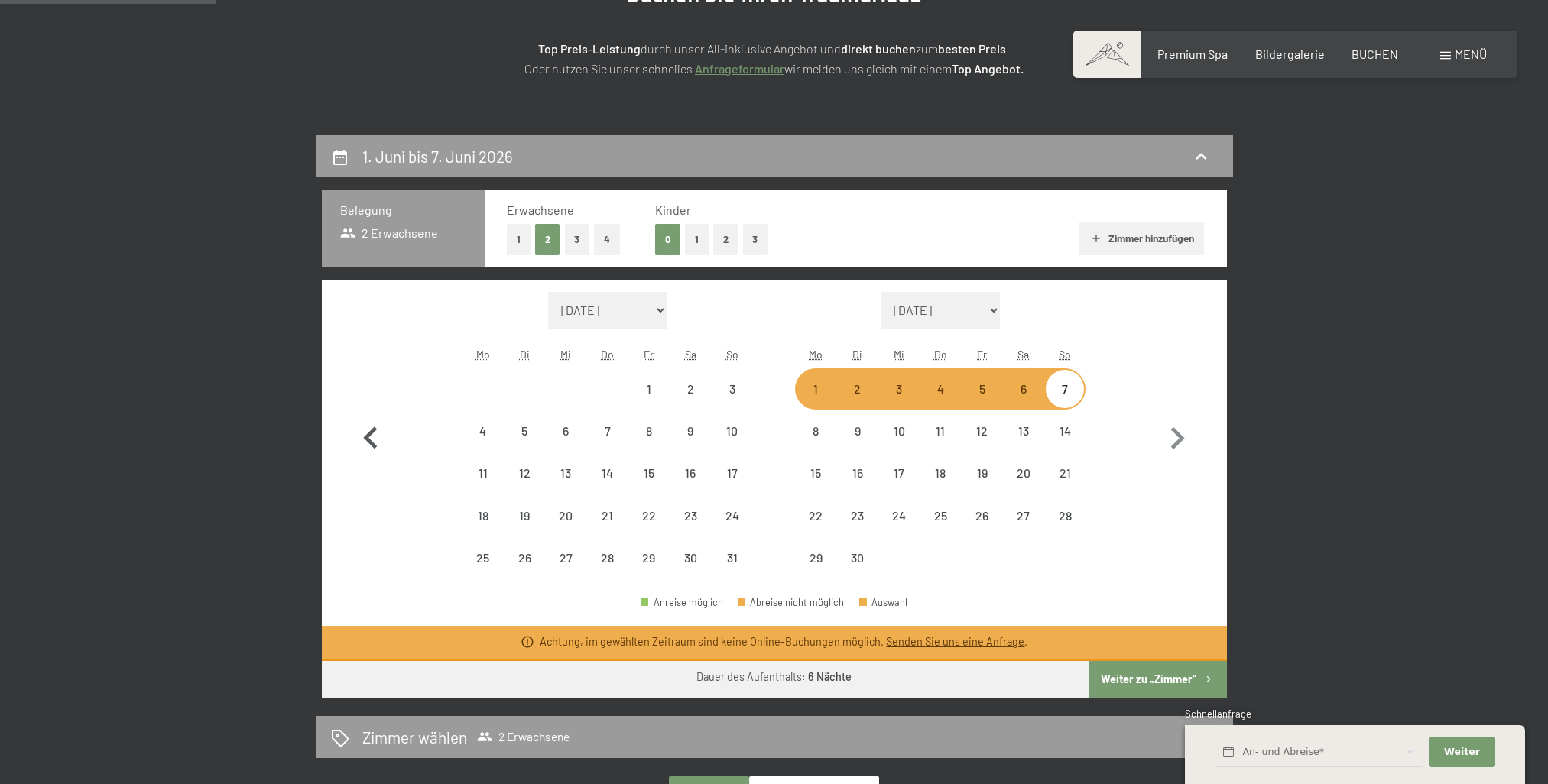
click at [374, 437] on icon "button" at bounding box center [371, 438] width 44 height 44
select select "[DATE]"
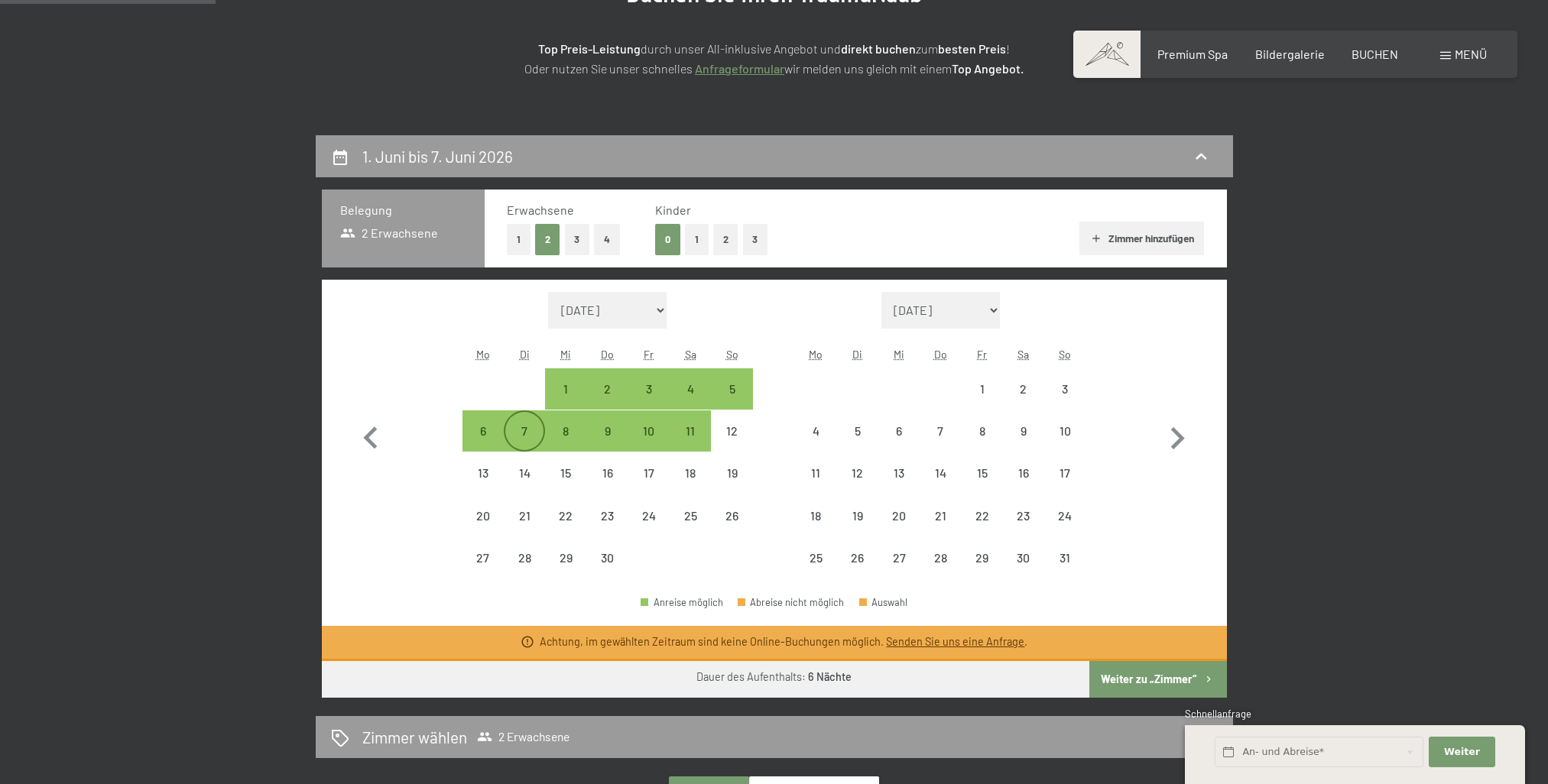
drag, startPoint x: 486, startPoint y: 435, endPoint x: 535, endPoint y: 430, distance: 49.3
click at [486, 435] on div "6" at bounding box center [483, 443] width 38 height 38
select select "[DATE]"
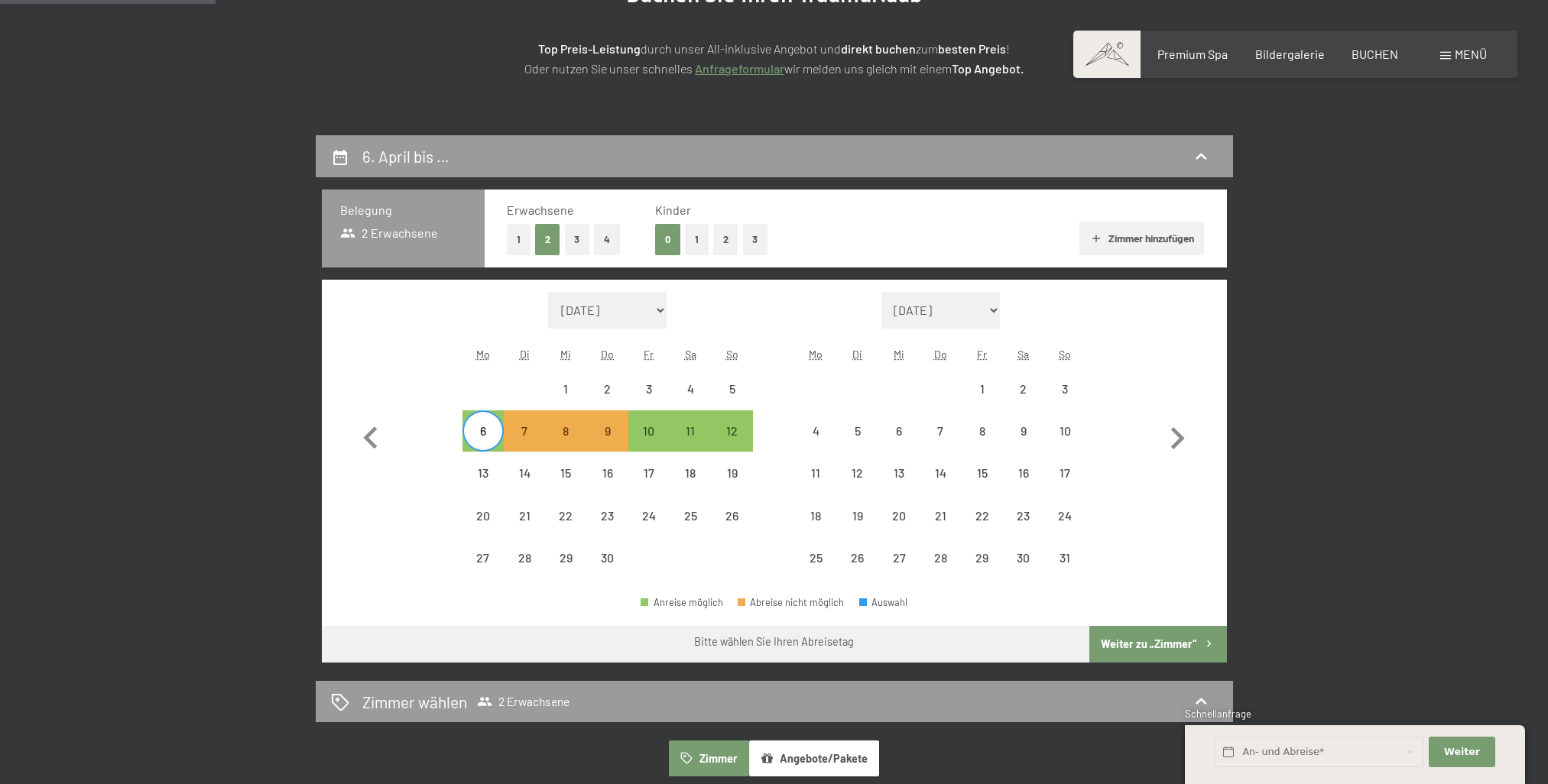
click at [655, 439] on span "Einwilligung Marketing*" at bounding box center [690, 436] width 126 height 15
click at [620, 439] on input "Einwilligung Marketing*" at bounding box center [612, 436] width 15 height 15
checkbox input "false"
click at [615, 437] on div "9" at bounding box center [607, 443] width 38 height 38
select select "[DATE]"
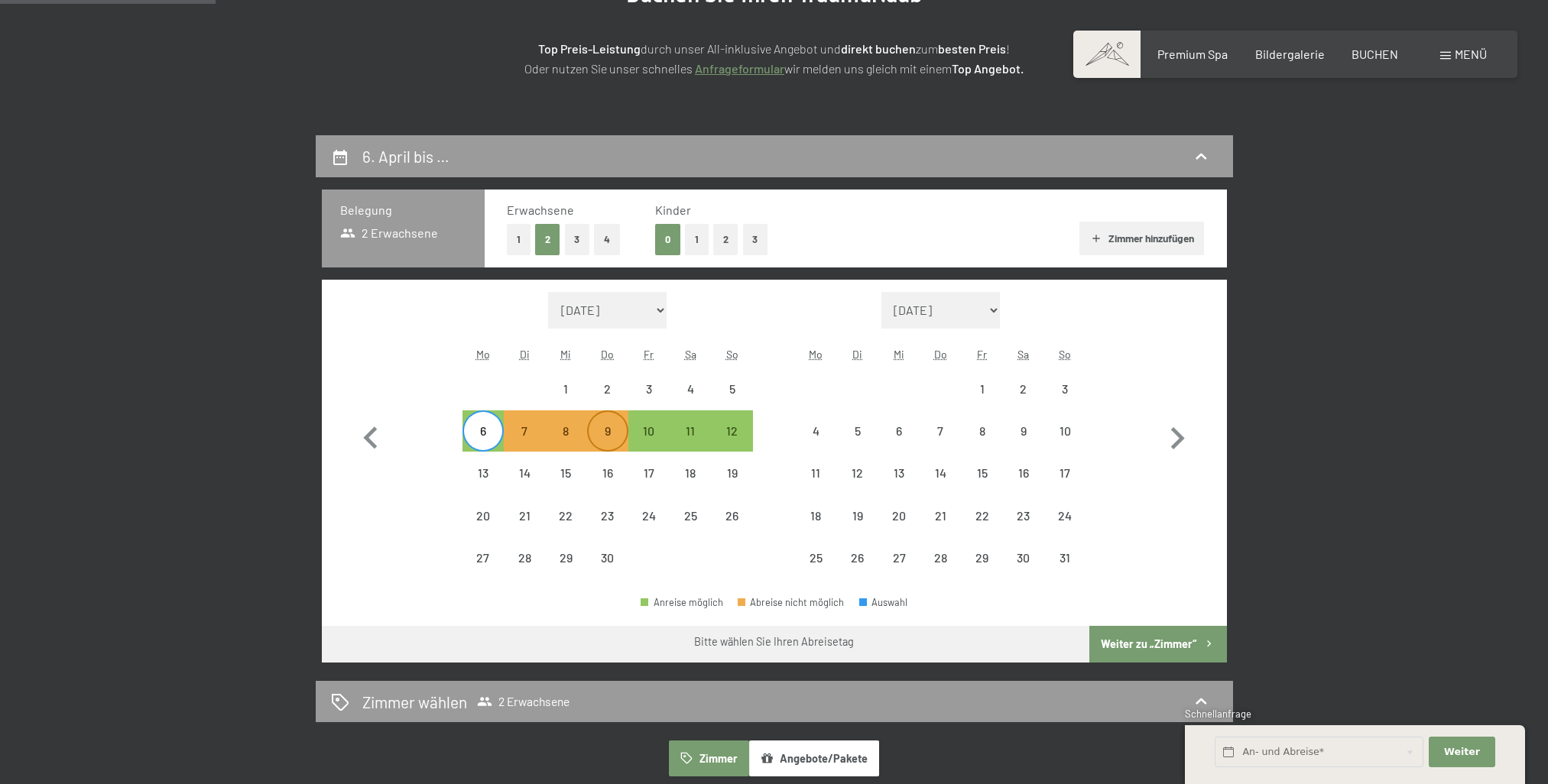
select select "[DATE]"
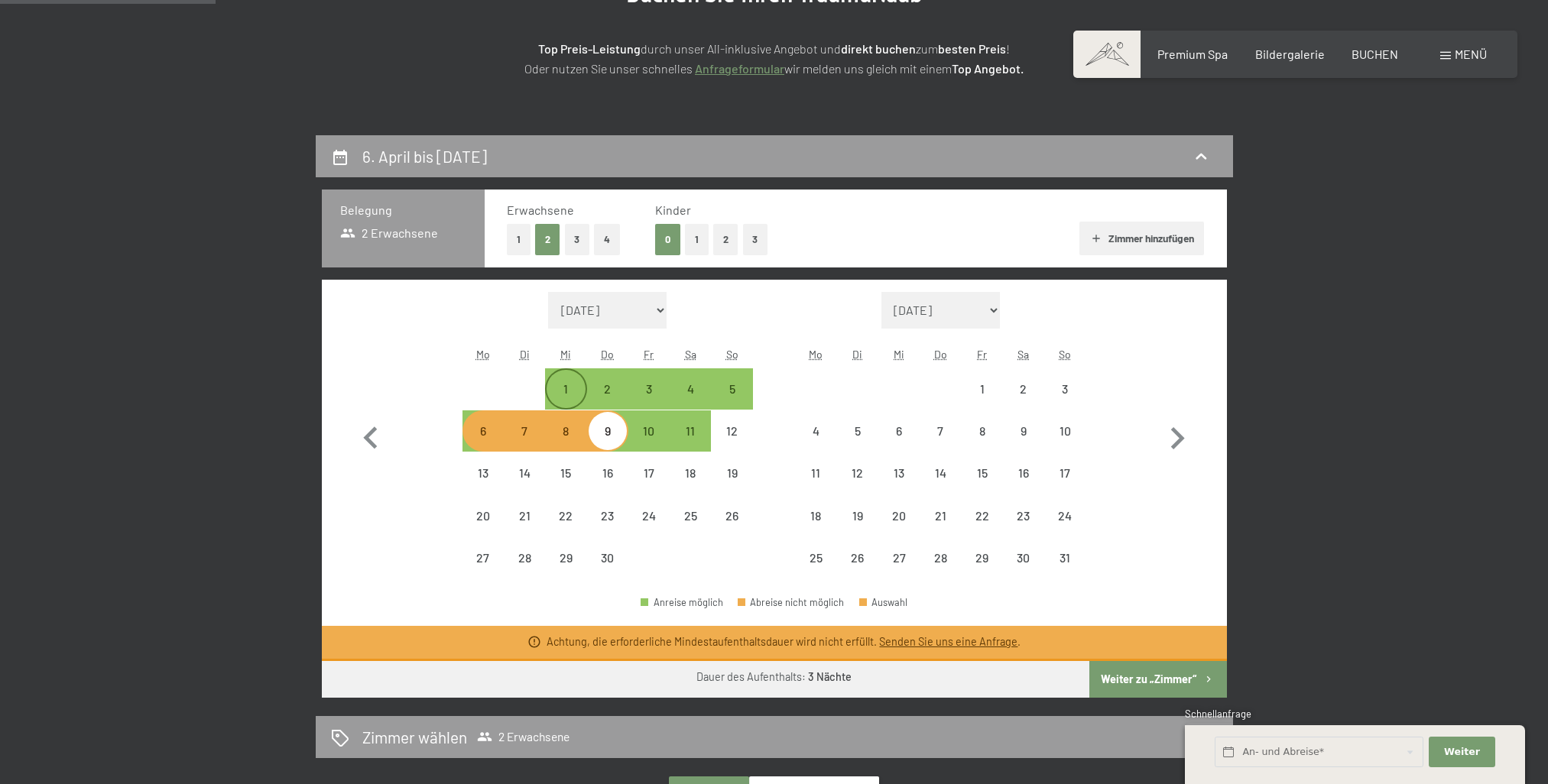
click at [566, 398] on div "1" at bounding box center [565, 402] width 38 height 38
select select "[DATE]"
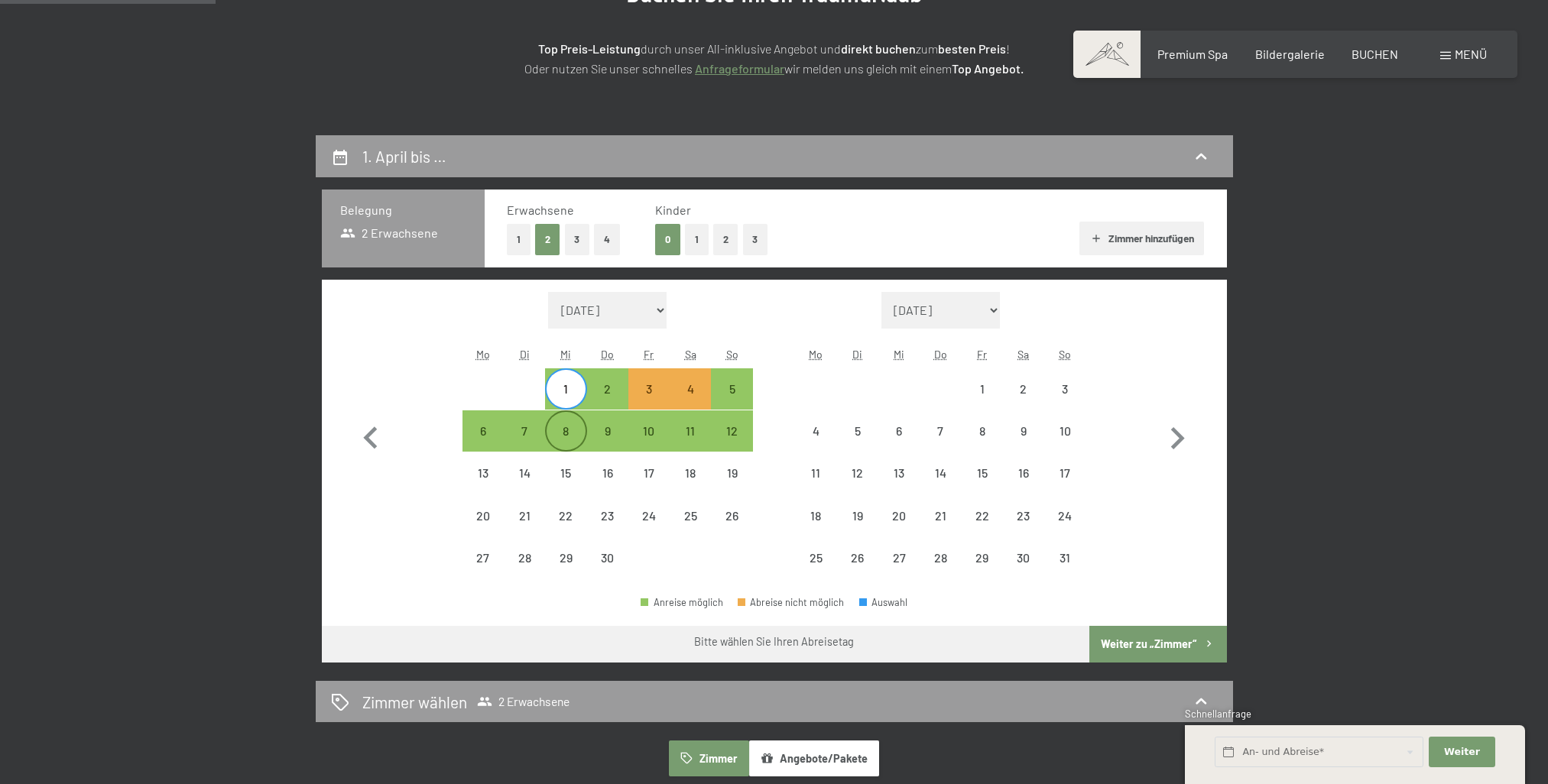
click at [560, 441] on div "8" at bounding box center [565, 443] width 38 height 38
select select "[DATE]"
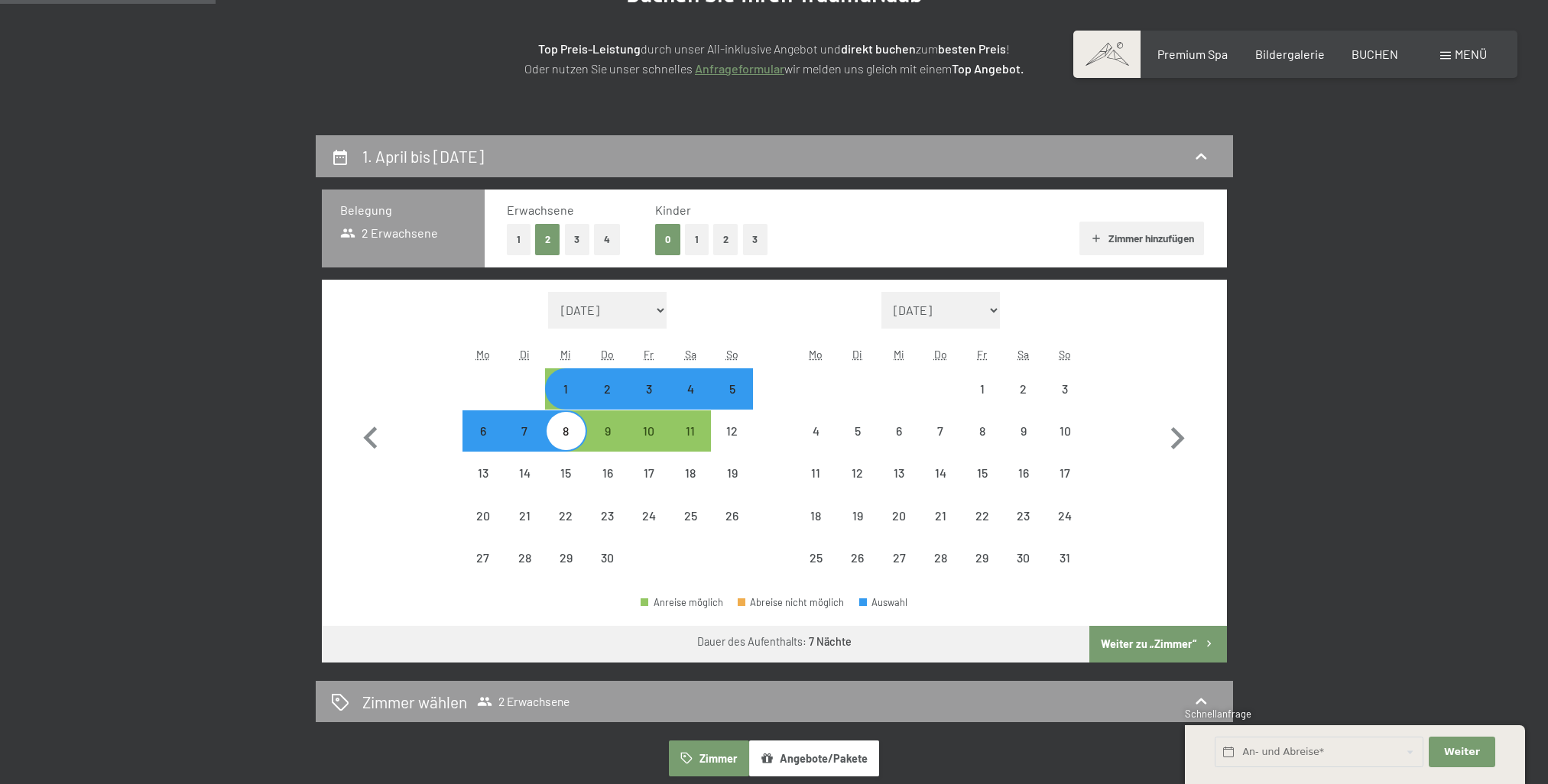
drag, startPoint x: 1158, startPoint y: 503, endPoint x: 1152, endPoint y: 494, distance: 10.8
click at [1155, 501] on button "button" at bounding box center [1177, 436] width 44 height 288
select select "[DATE]"
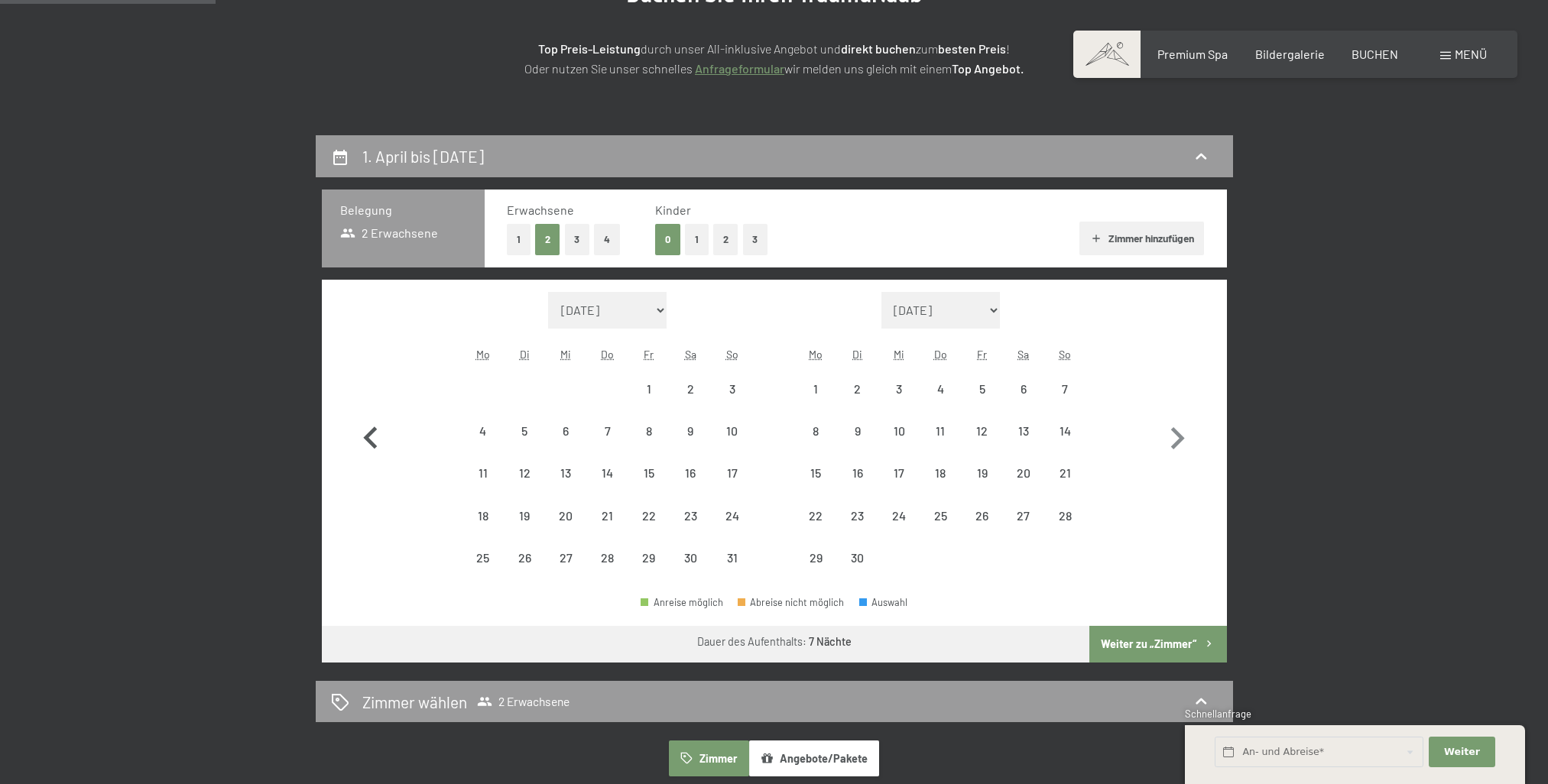
click at [371, 438] on icon "button" at bounding box center [371, 438] width 44 height 44
select select "[DATE]"
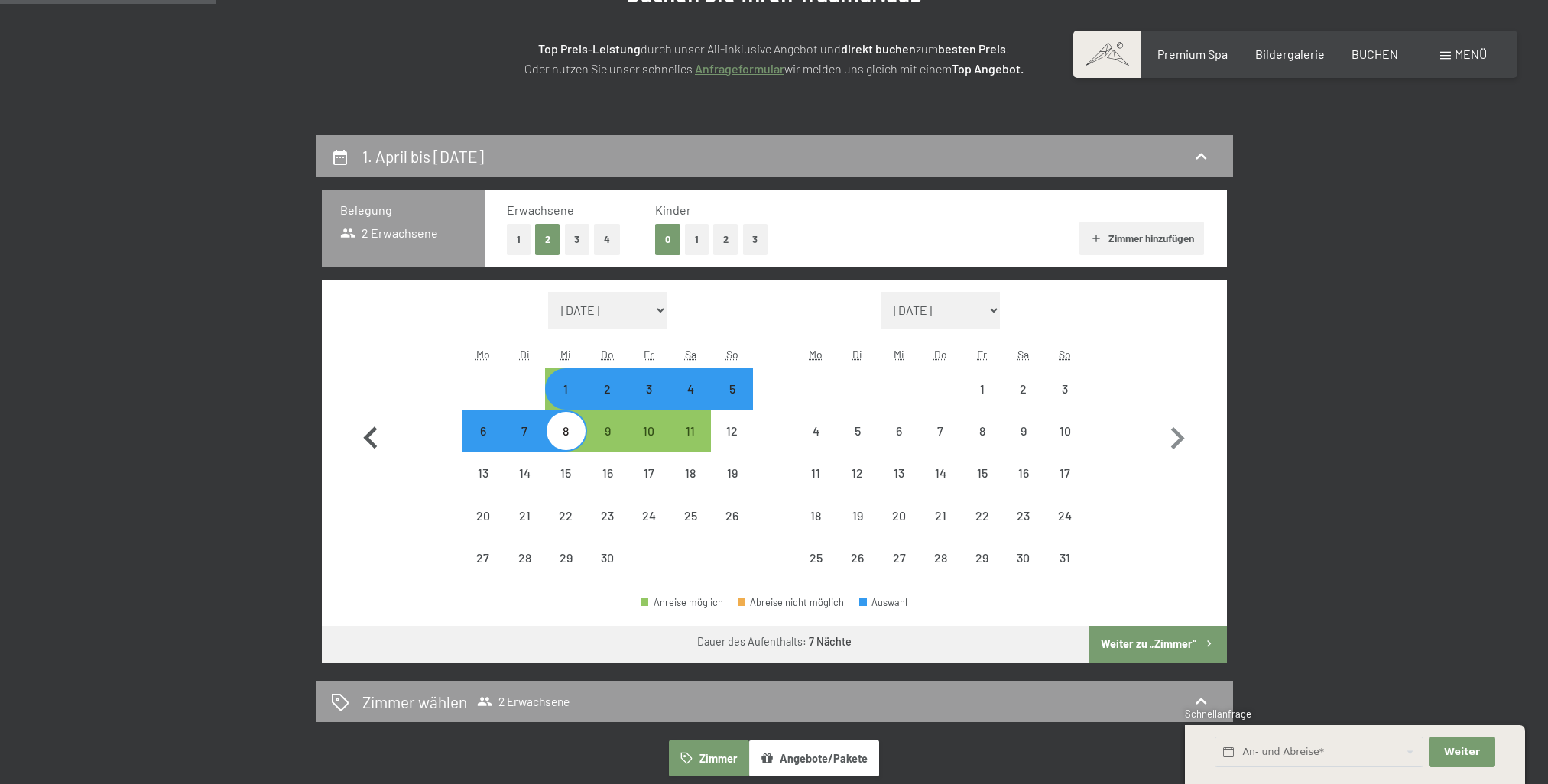
click at [371, 434] on icon "button" at bounding box center [370, 437] width 14 height 22
select select "[DATE]"
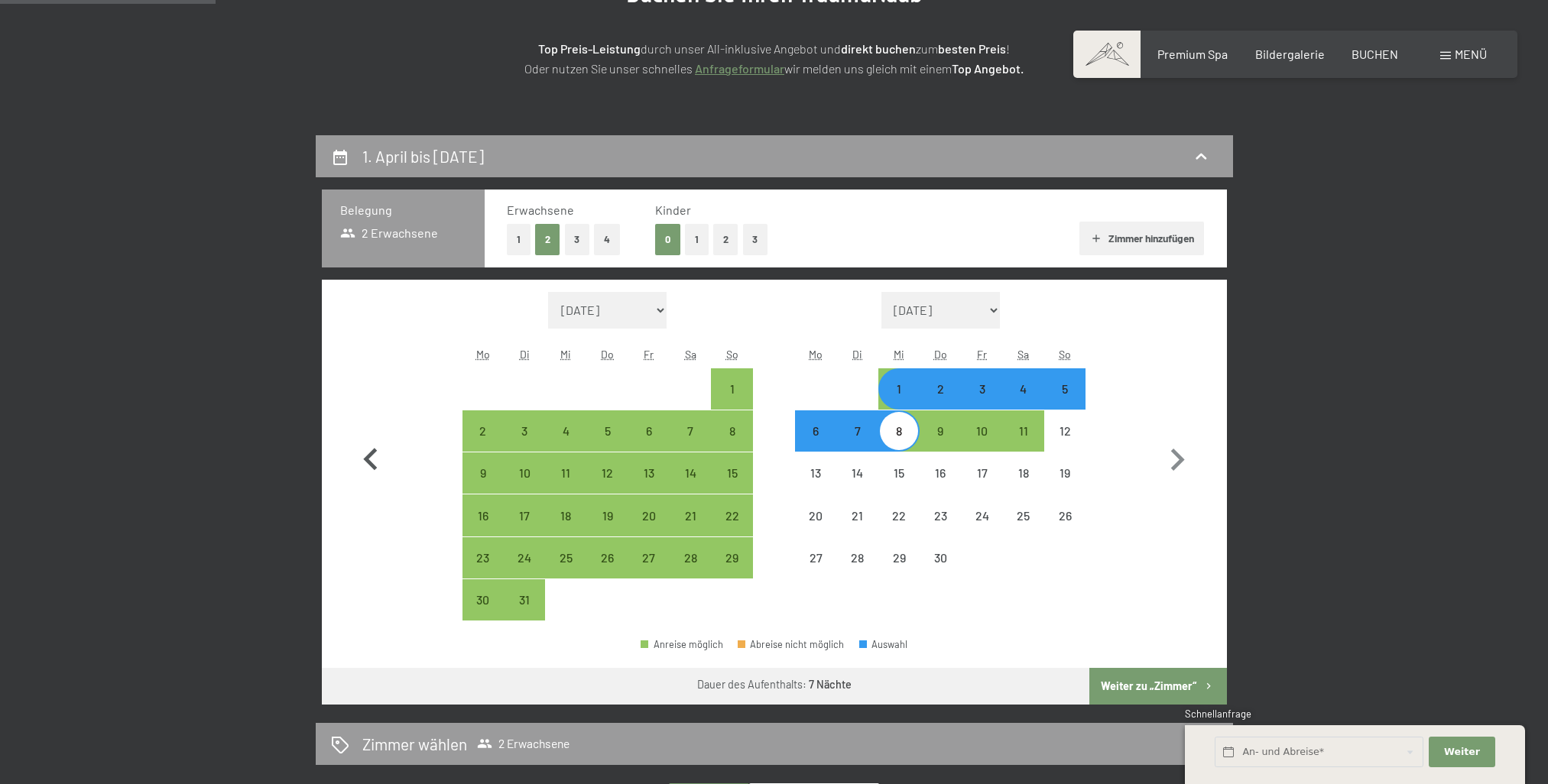
click at [371, 433] on button "button" at bounding box center [371, 456] width 44 height 329
select select "[DATE]"
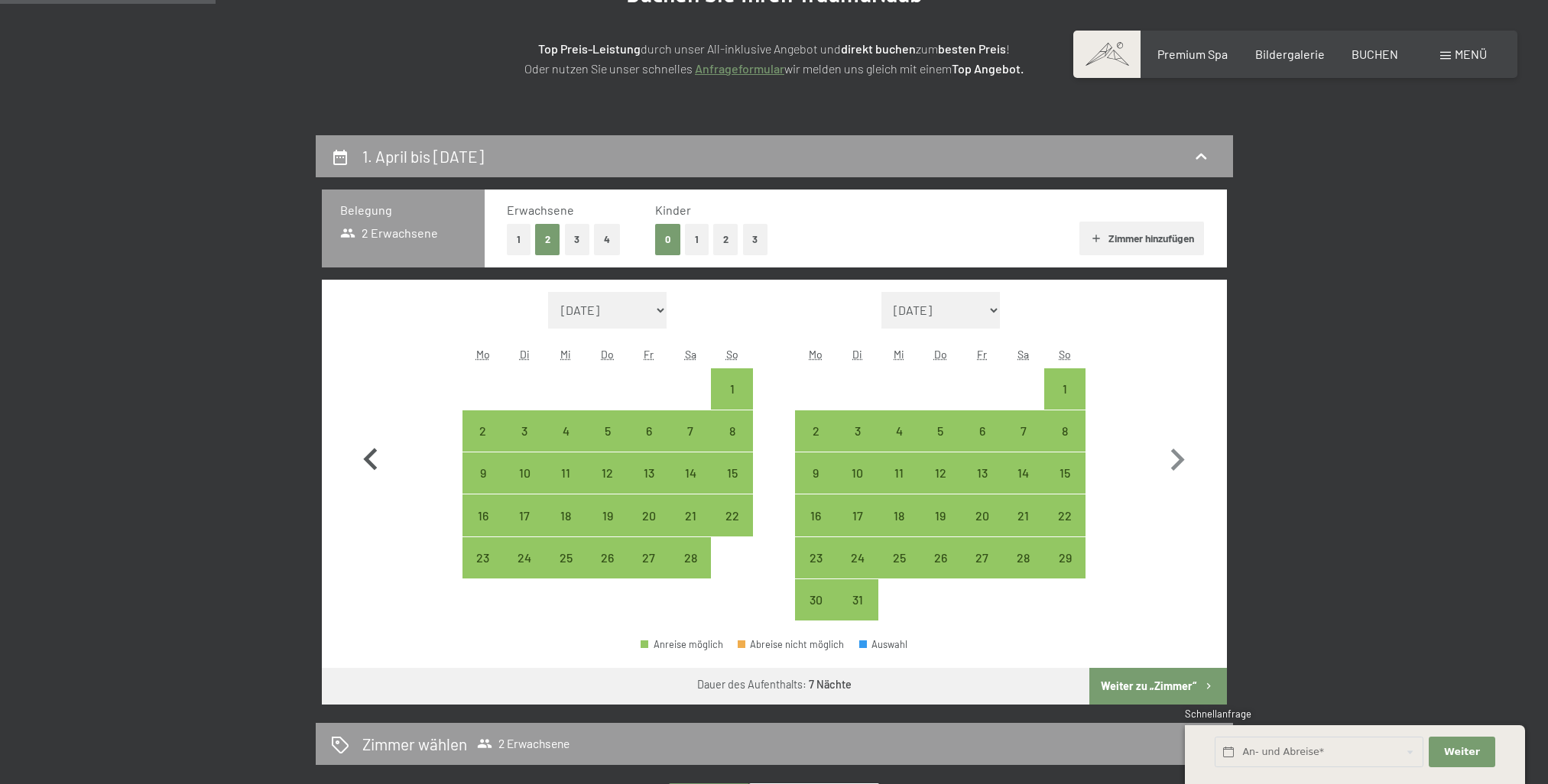
click at [371, 432] on button "button" at bounding box center [371, 456] width 44 height 329
select select "[DATE]"
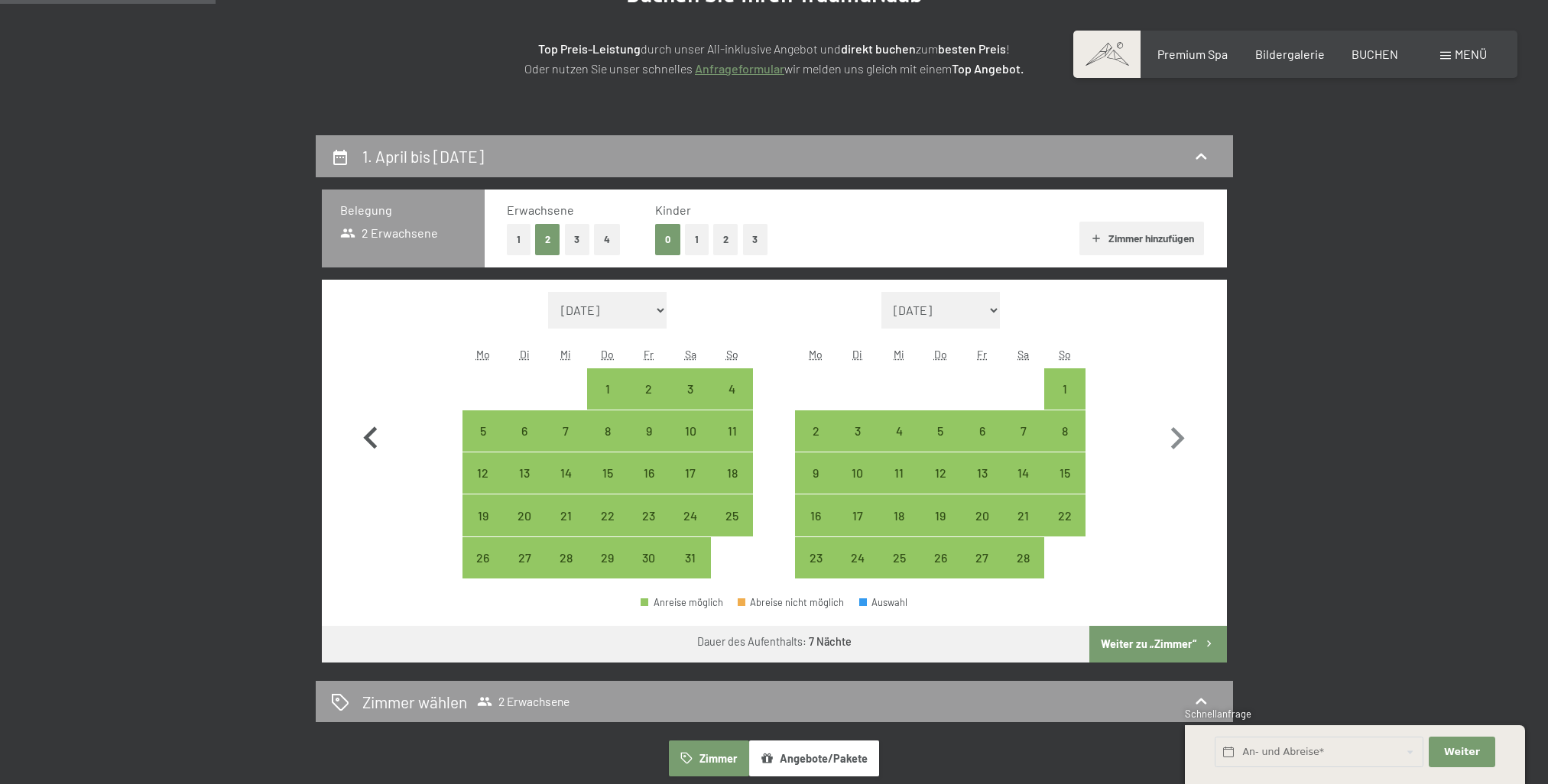
click at [373, 432] on icon "button" at bounding box center [370, 437] width 14 height 22
select select "[DATE]"
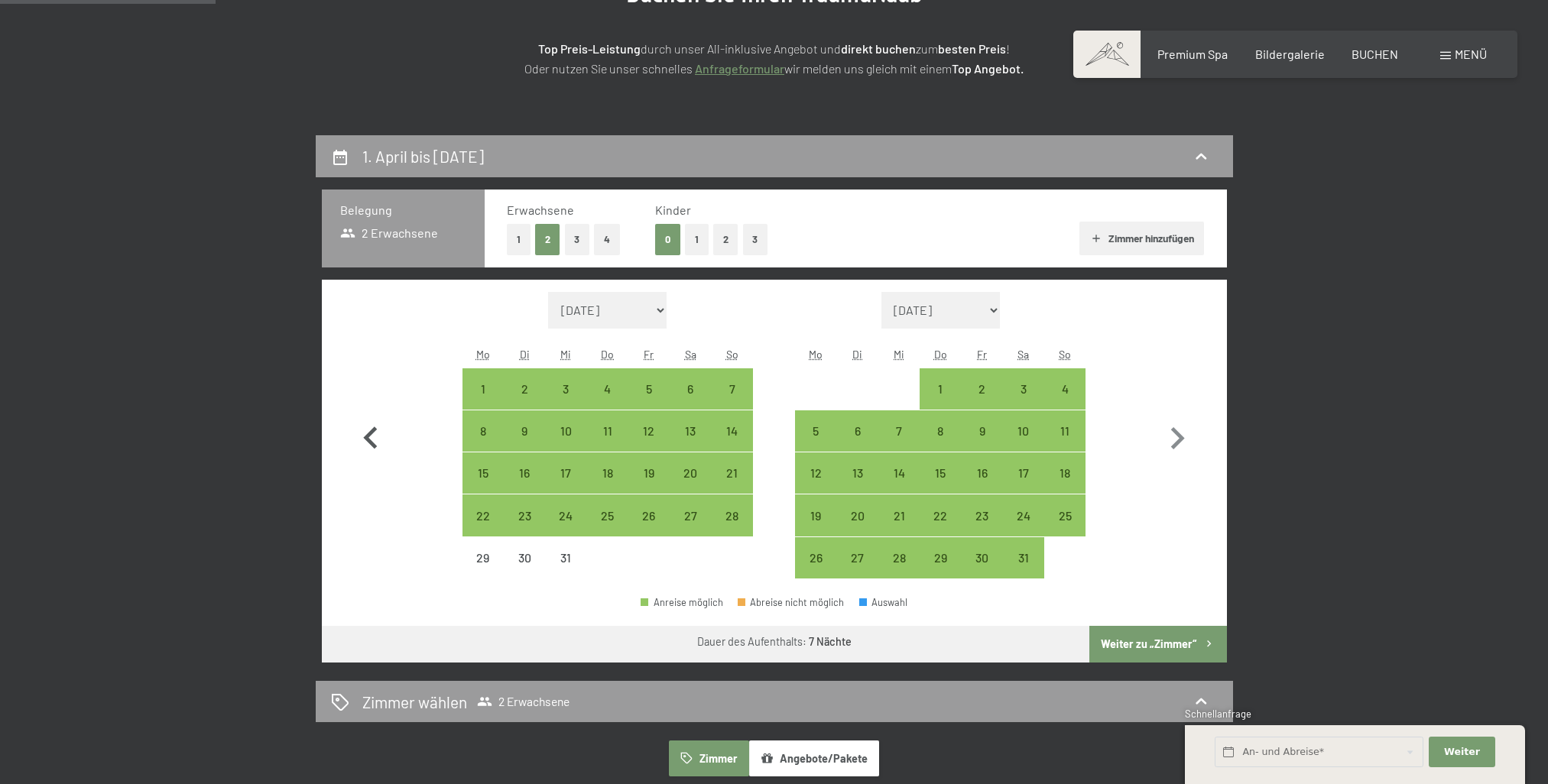
click at [373, 432] on icon "button" at bounding box center [370, 437] width 14 height 22
select select "[DATE]"
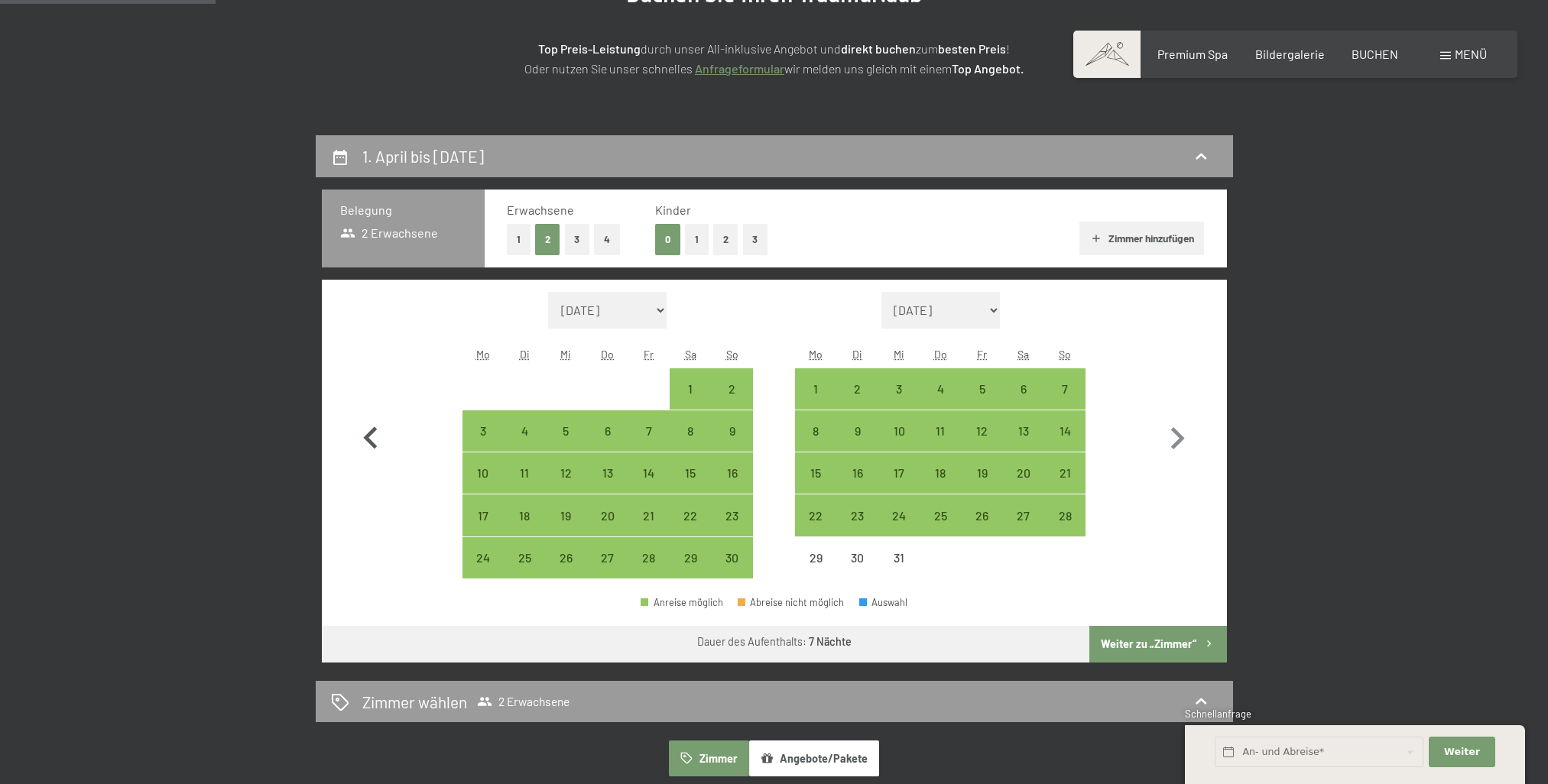
click at [373, 432] on icon "button" at bounding box center [370, 437] width 14 height 22
select select "[DATE]"
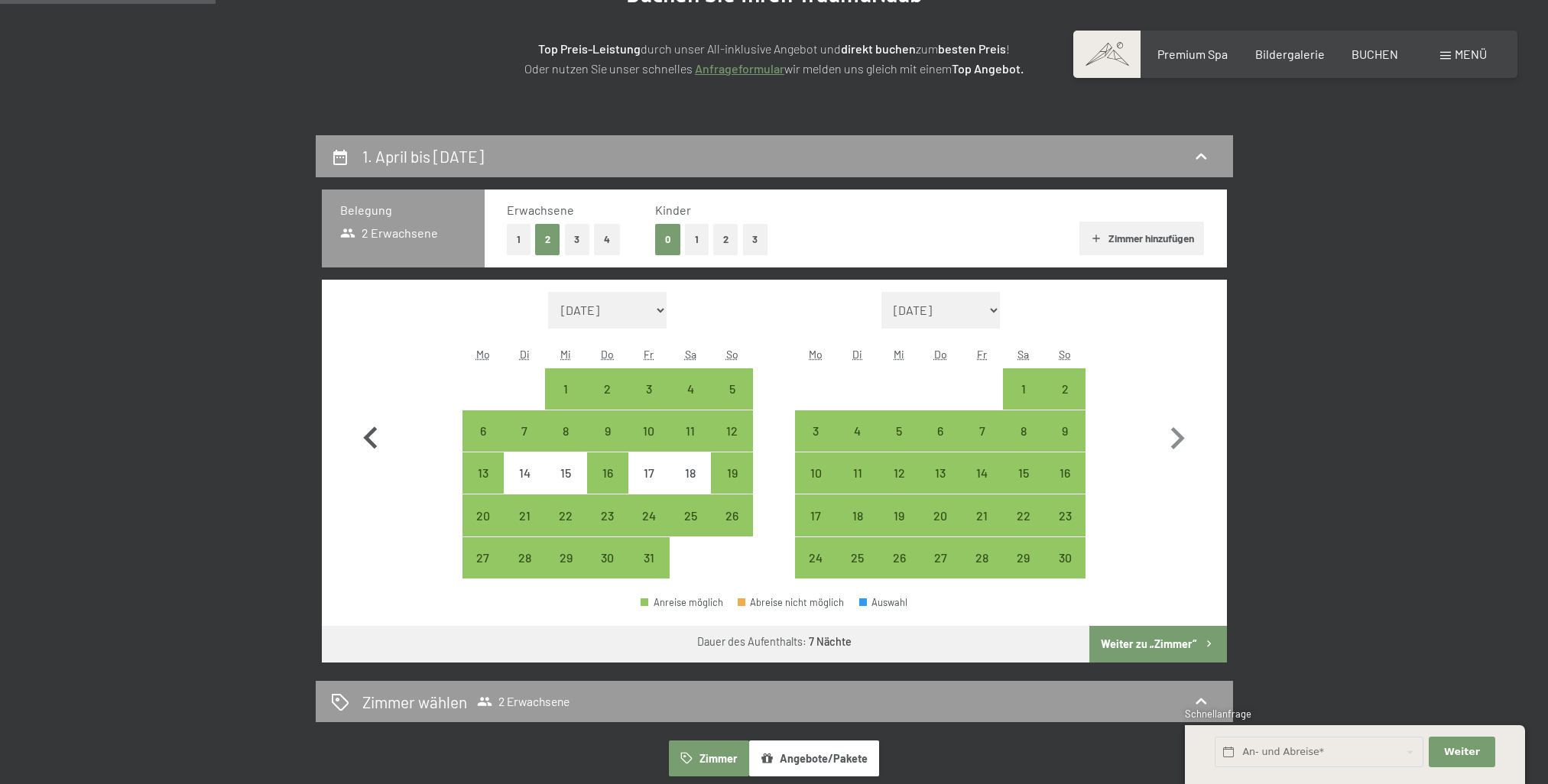
click at [373, 432] on icon "button" at bounding box center [370, 437] width 14 height 22
select select "[DATE]"
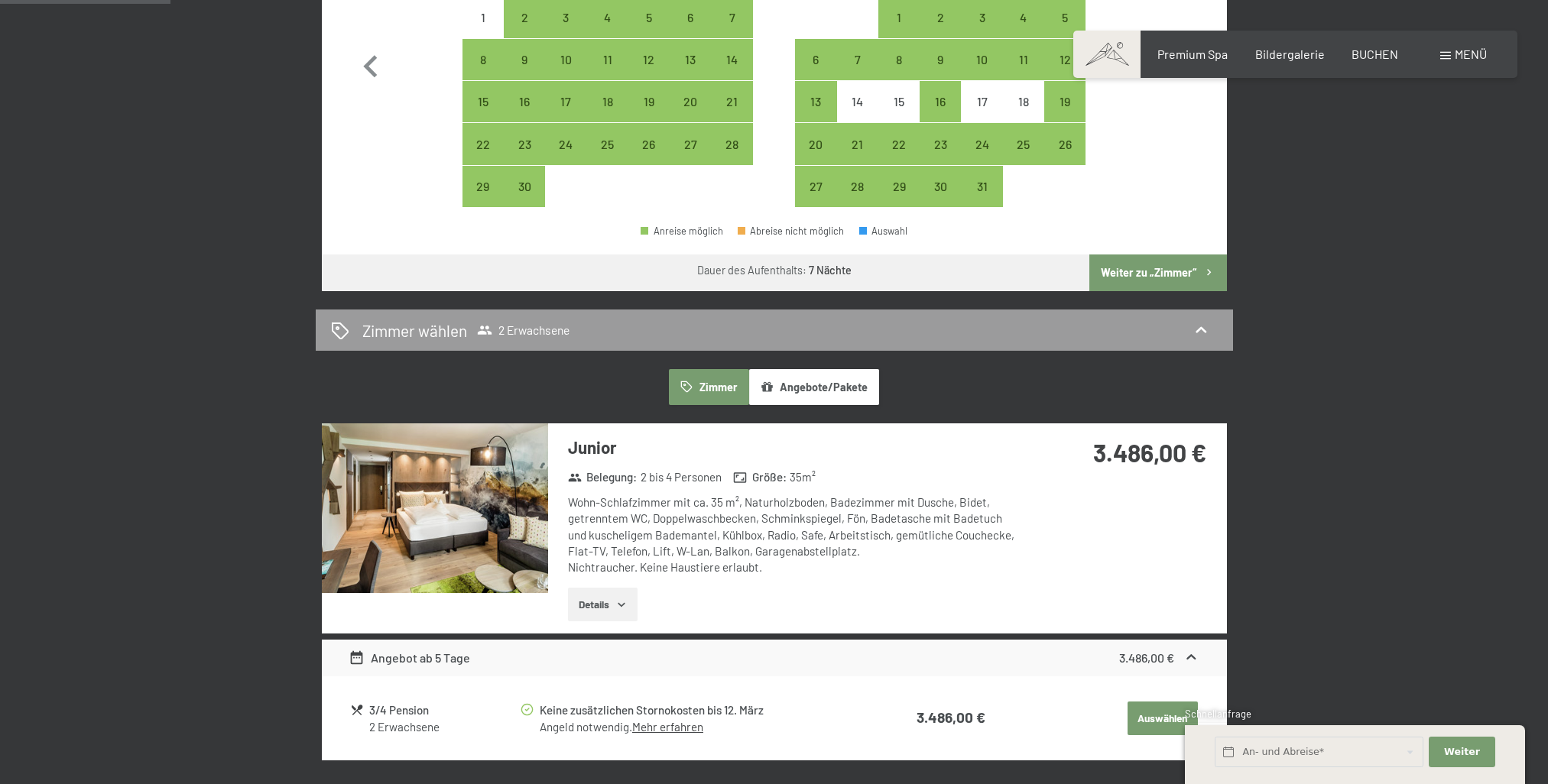
scroll to position [611, 0]
